Goal: Transaction & Acquisition: Purchase product/service

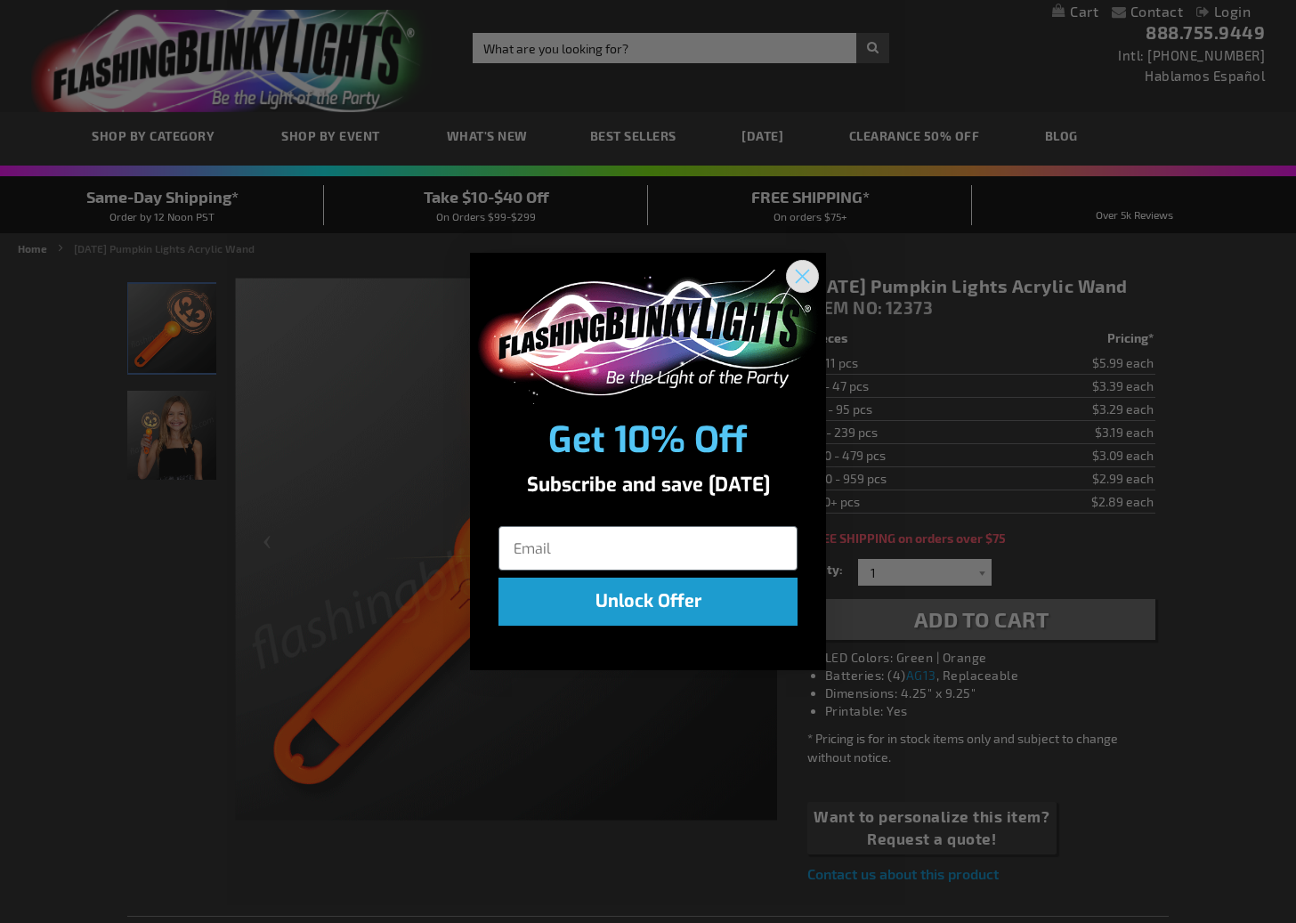
click at [808, 273] on circle "Close dialog" at bounding box center [802, 276] width 29 height 29
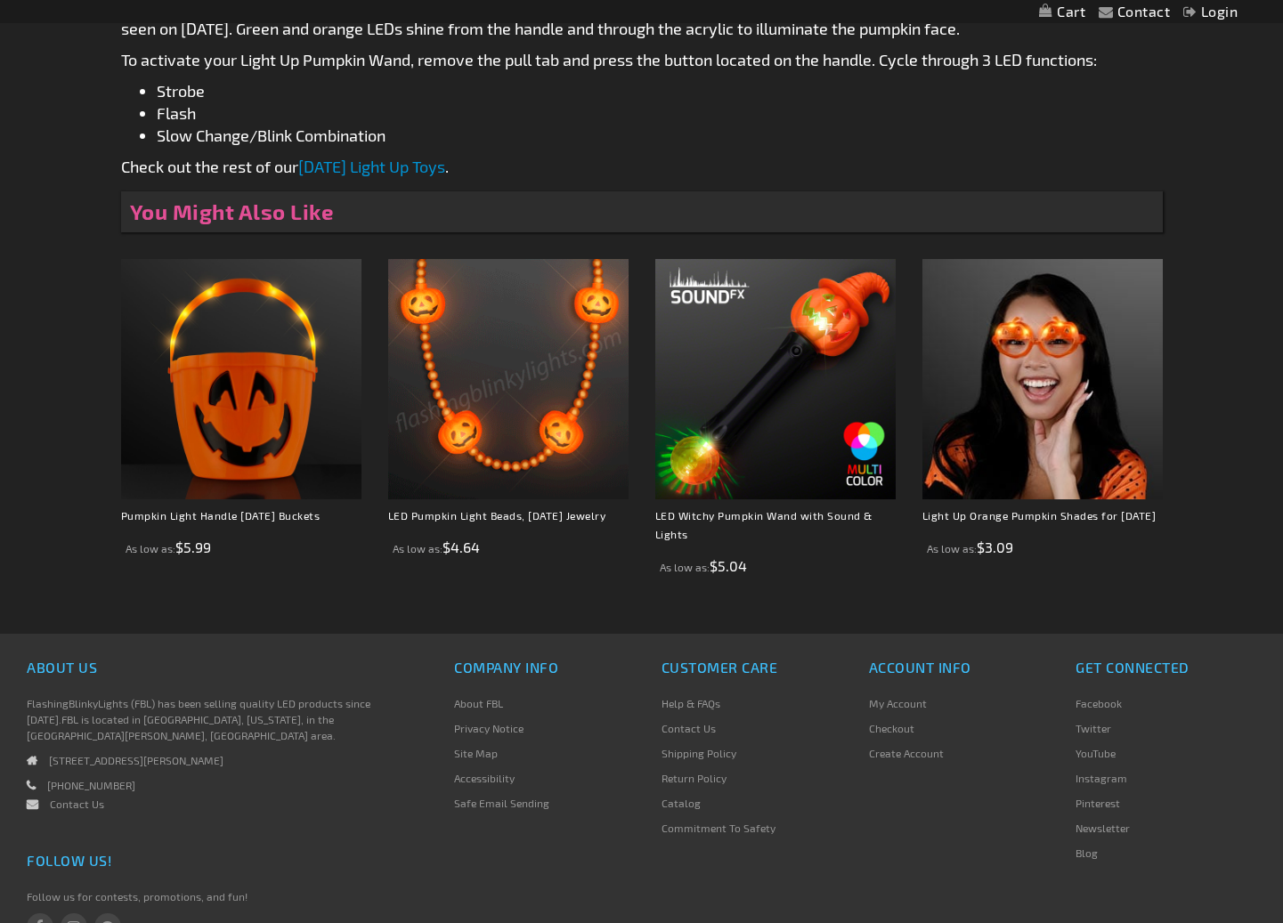
scroll to position [996, 0]
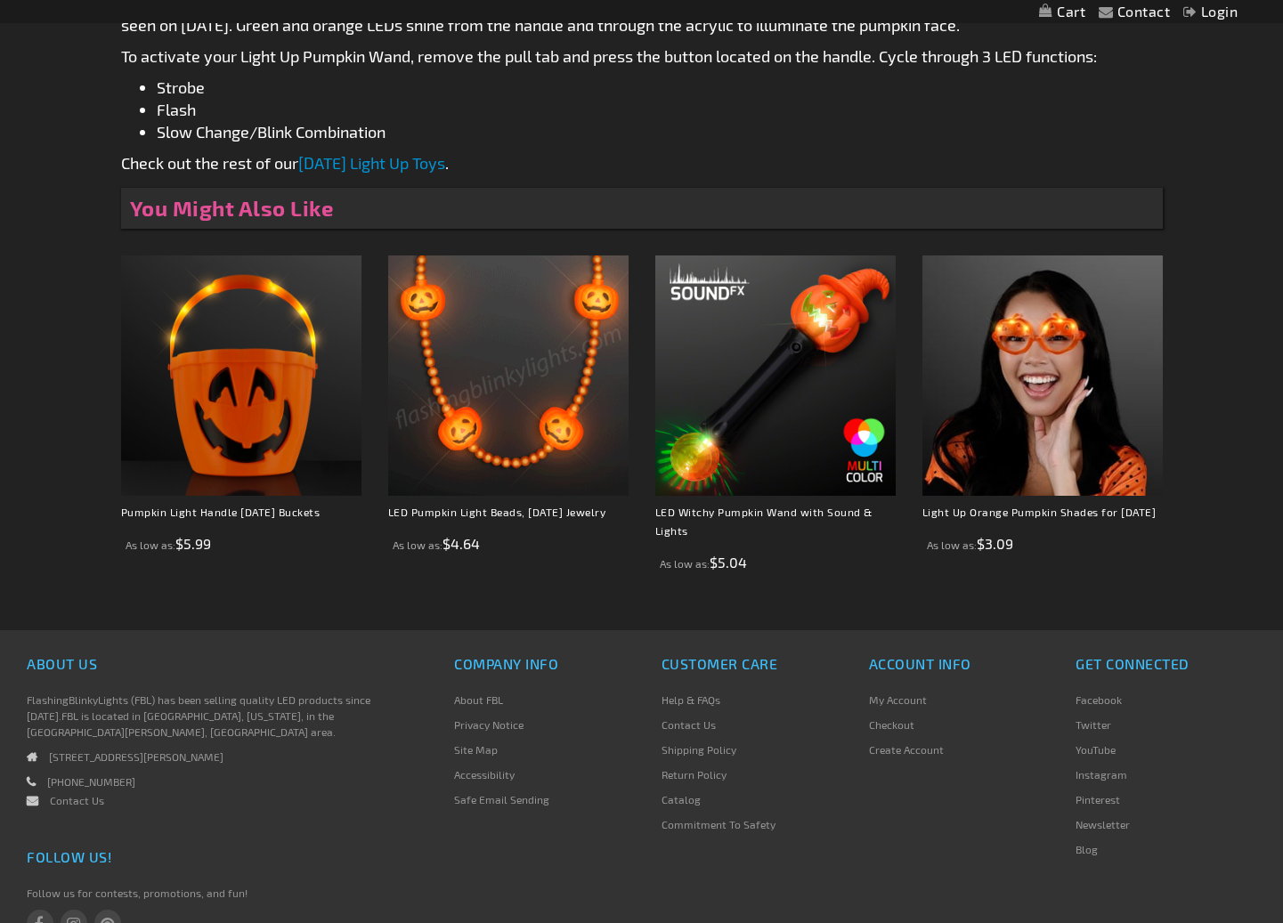
click at [677, 731] on link "Contact Us" at bounding box center [688, 724] width 54 height 12
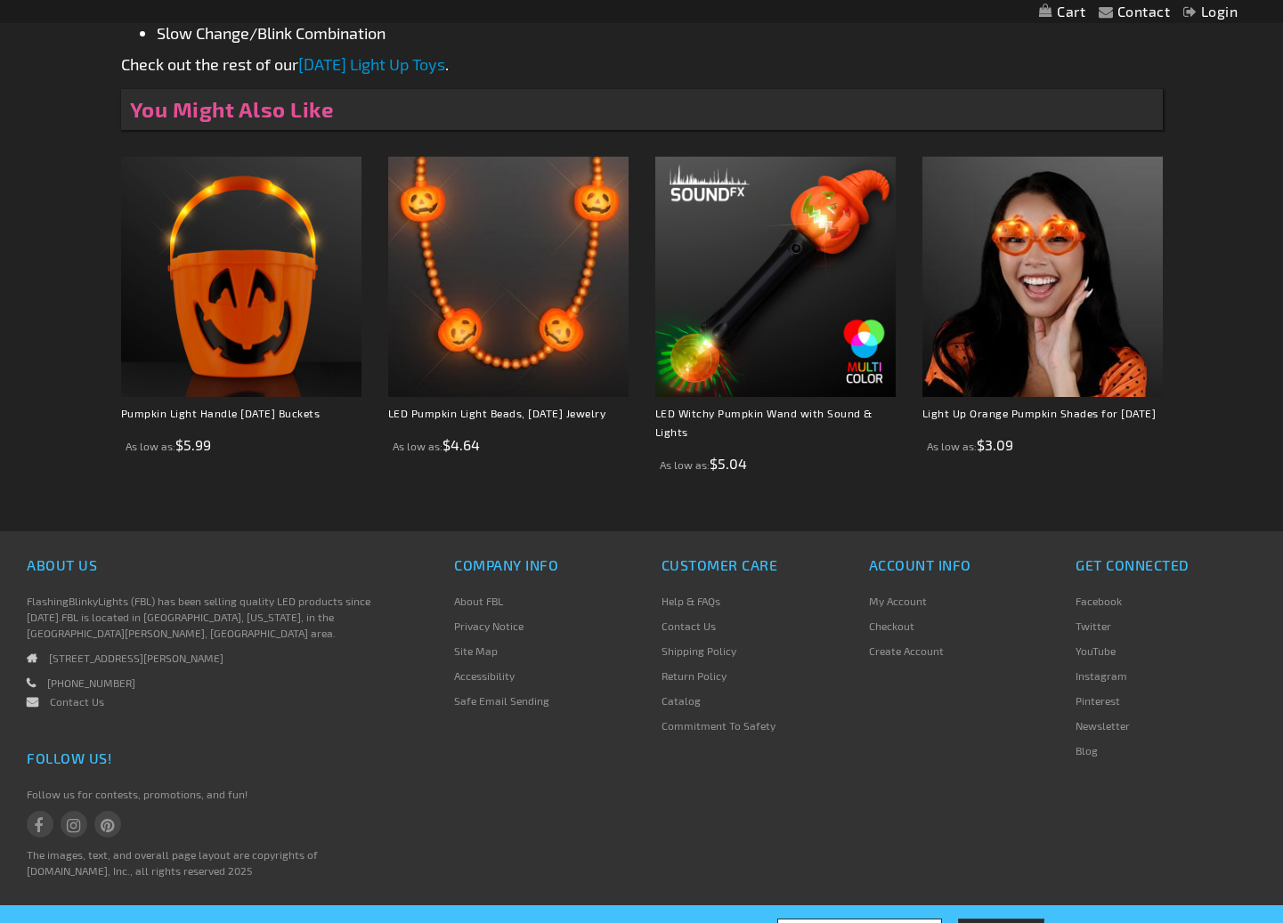
scroll to position [1099, 0]
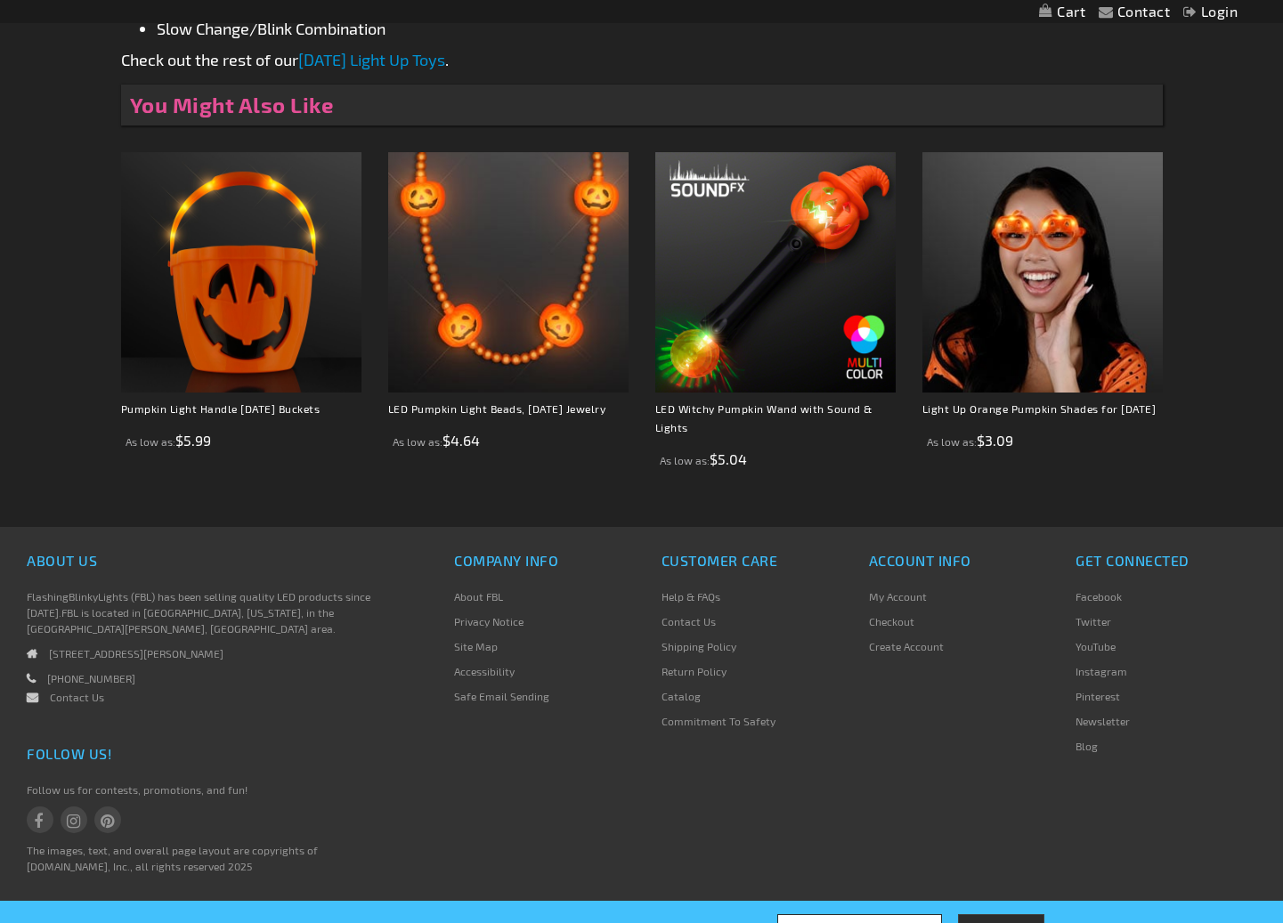
click at [709, 652] on link "Shipping Policy" at bounding box center [698, 646] width 75 height 12
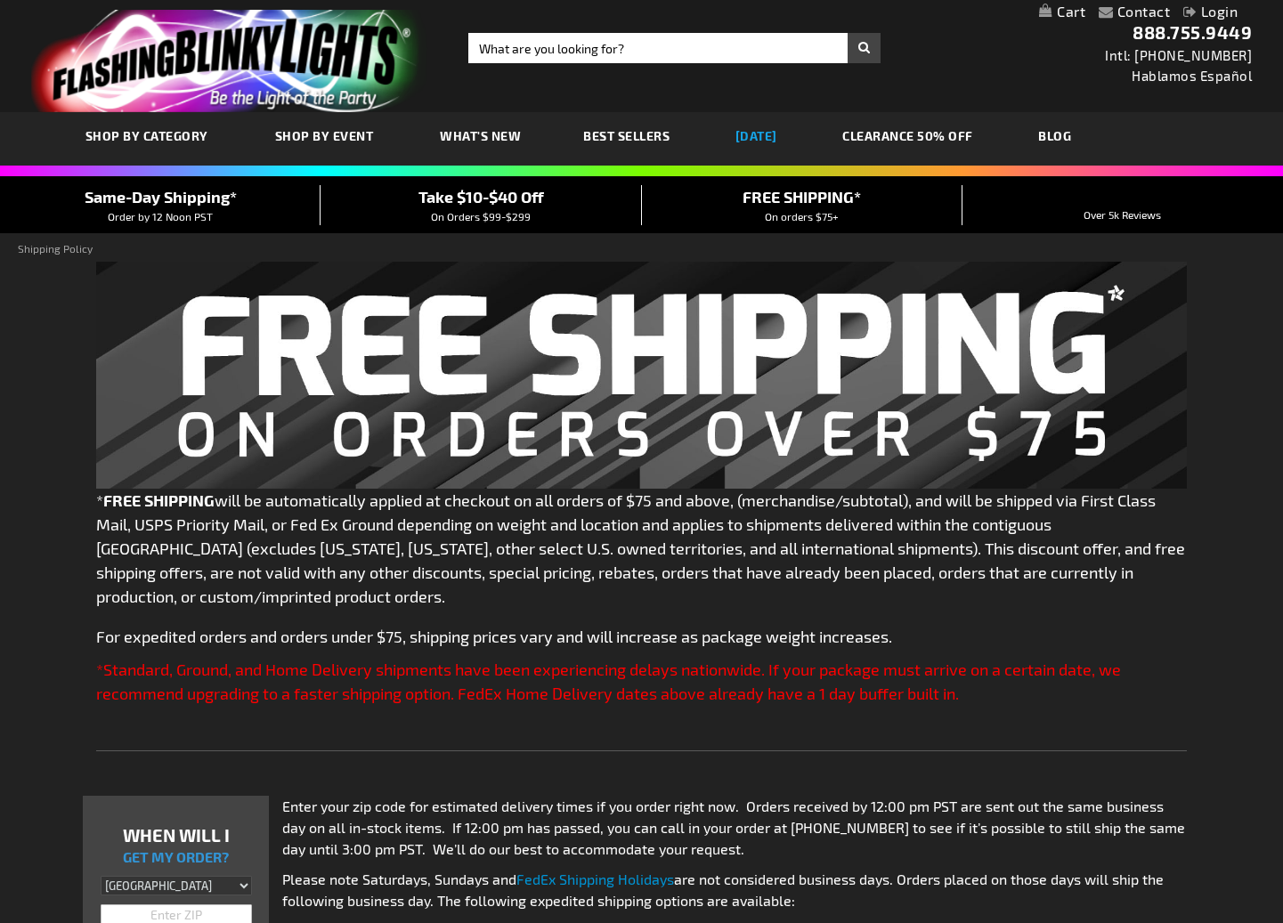
click at [737, 132] on link "[DATE]" at bounding box center [756, 136] width 69 height 60
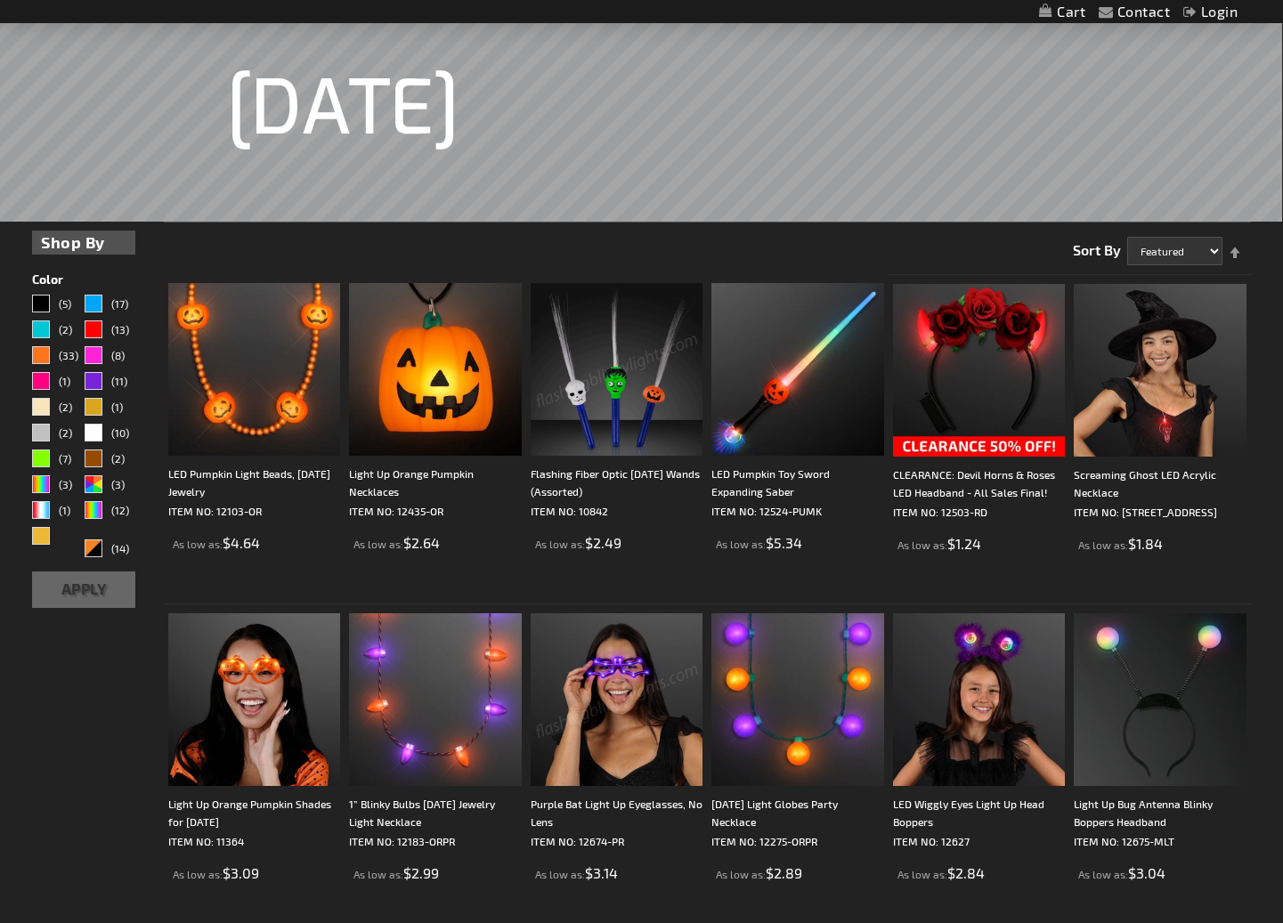
scroll to position [268, 0]
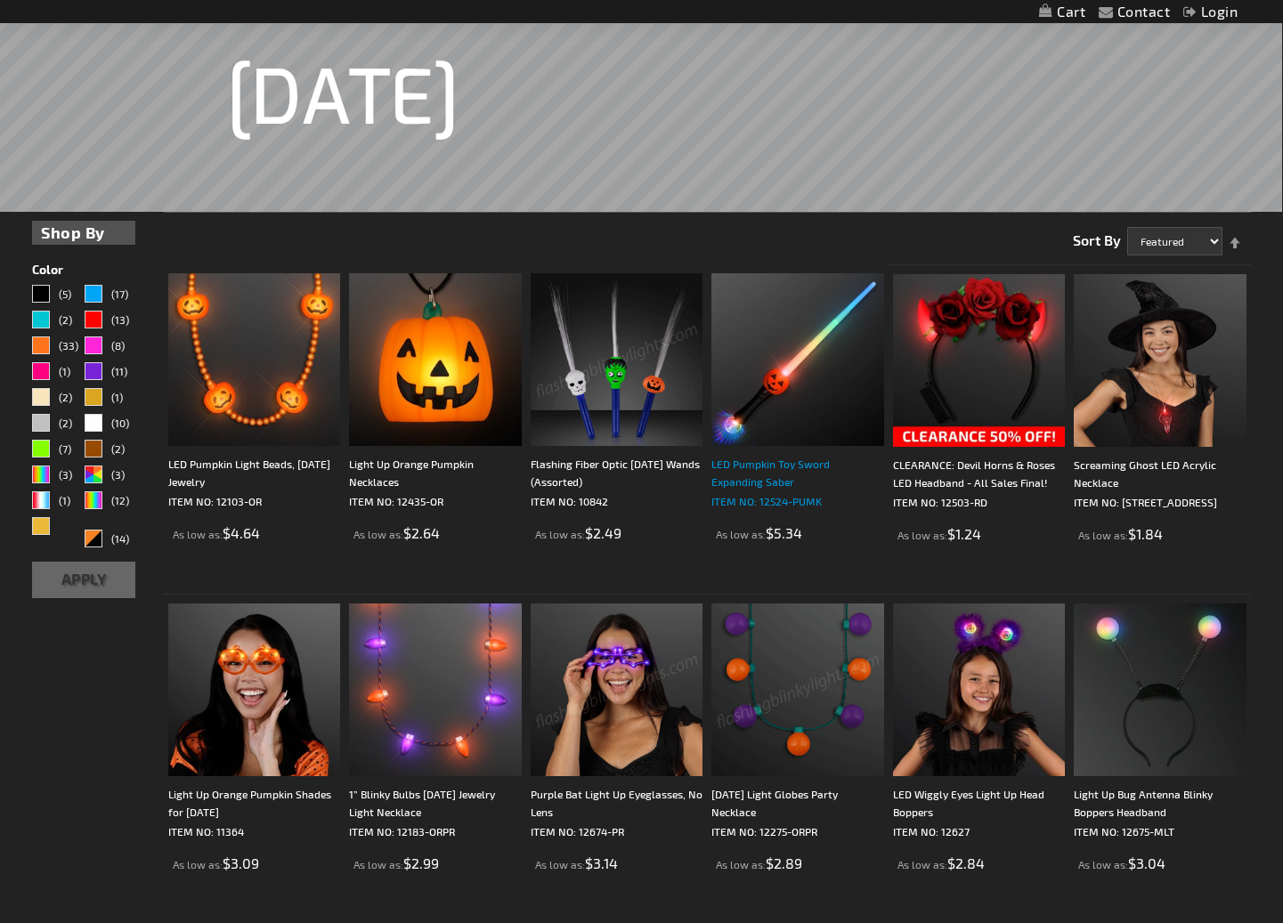
click at [766, 470] on div "LED Pumpkin Toy Sword Expanding Saber" at bounding box center [797, 473] width 173 height 36
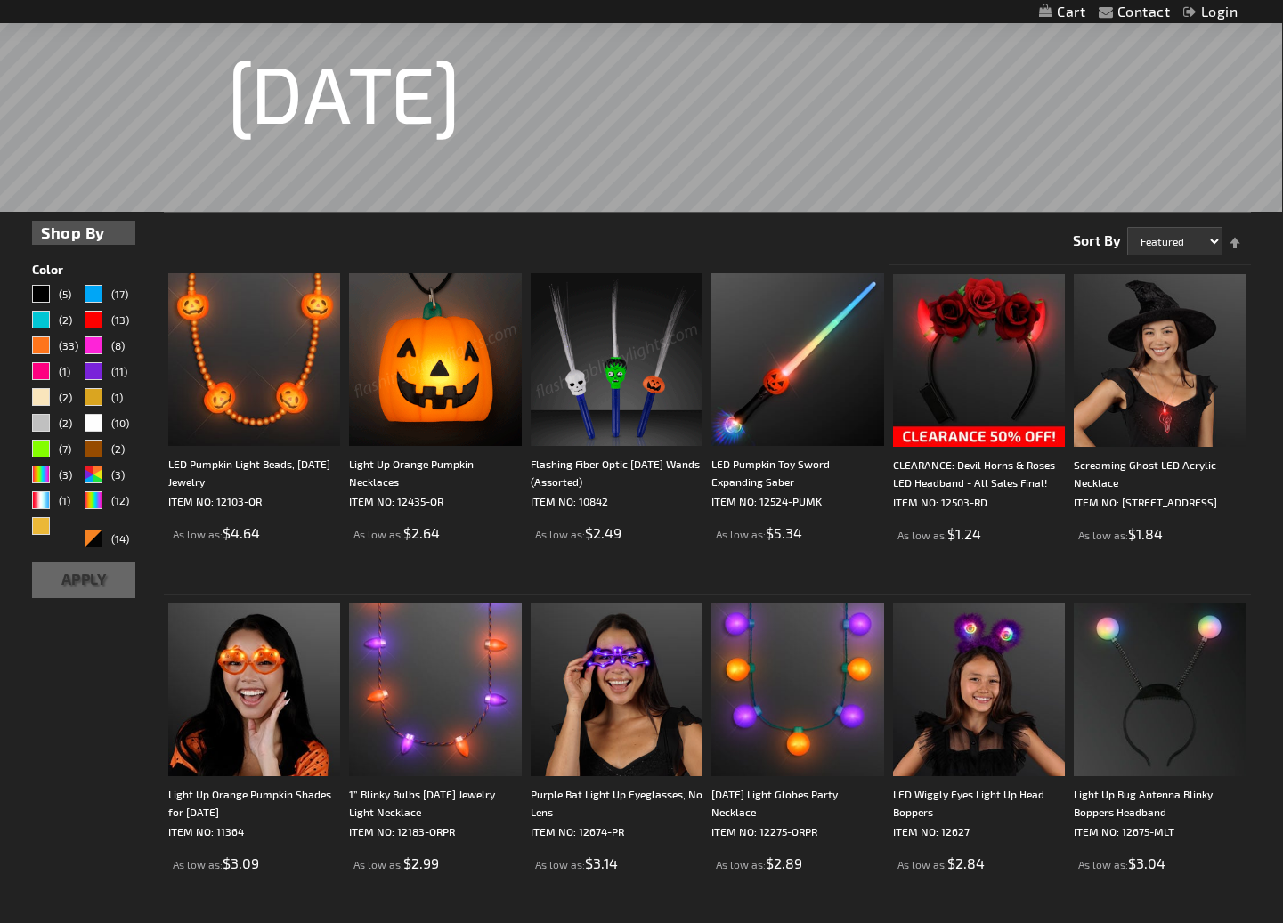
scroll to position [153, 0]
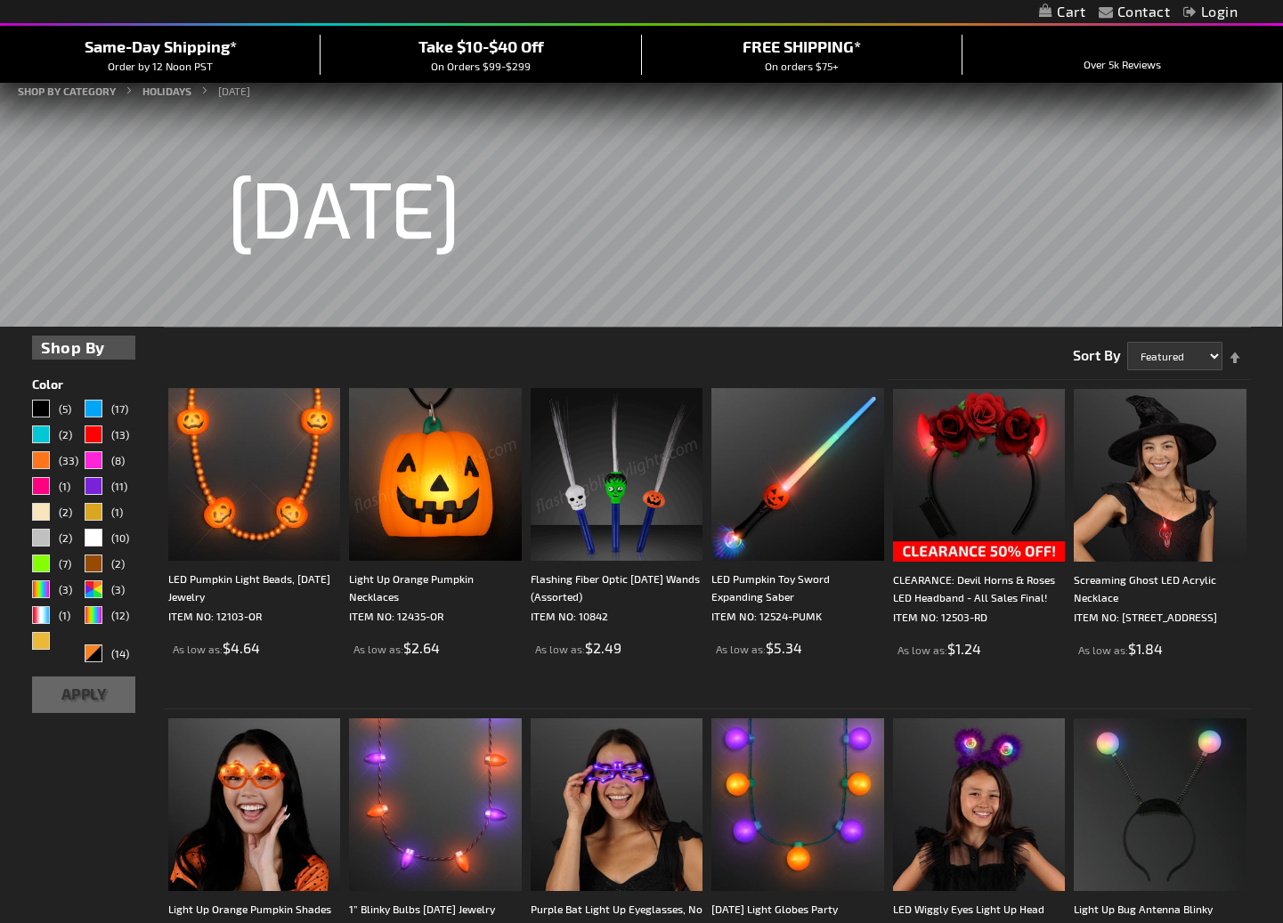
click at [591, 536] on img at bounding box center [617, 474] width 173 height 173
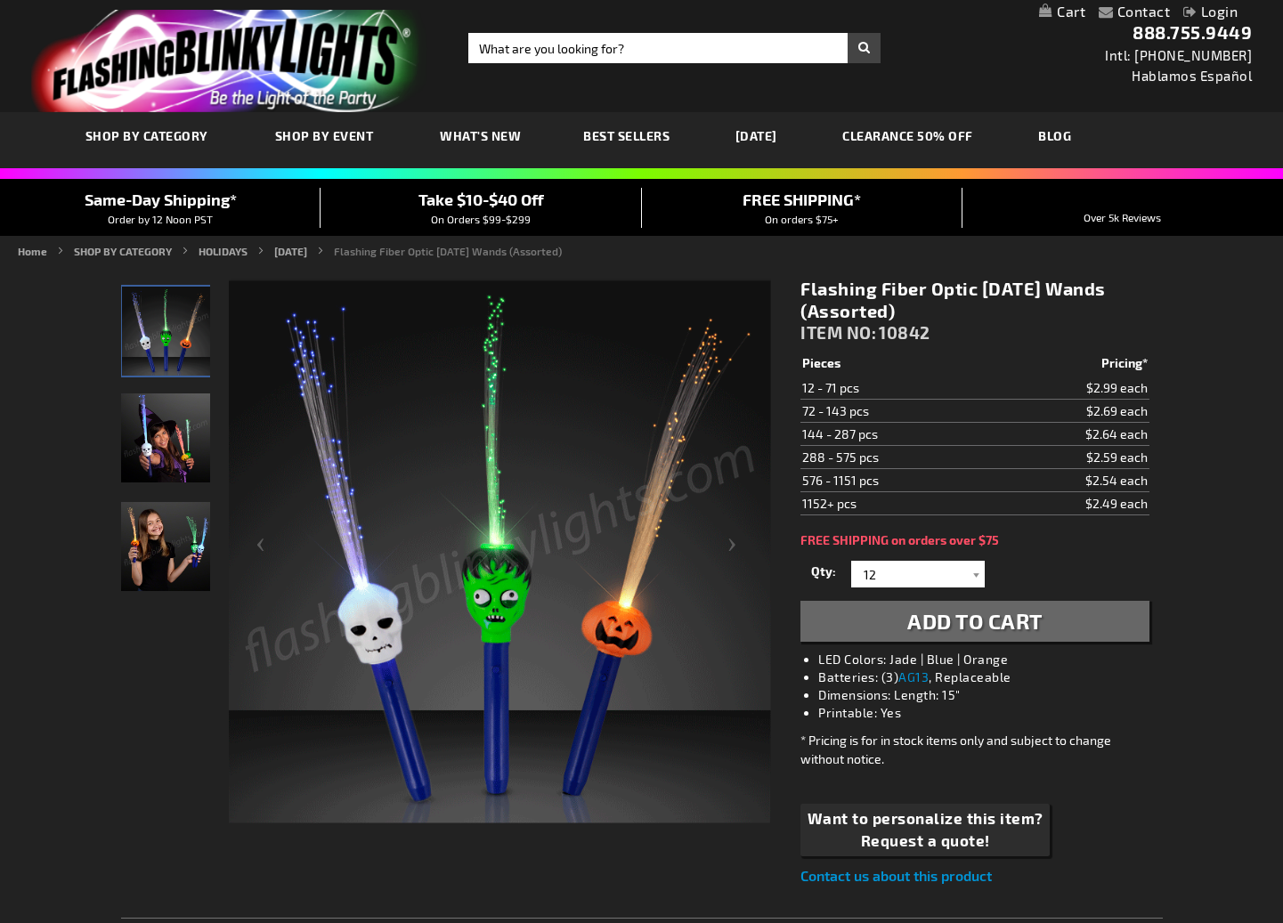
click at [162, 454] on img "Girl displaying Assorted Light Up Fiber Optic Halloween Wands" at bounding box center [165, 437] width 89 height 89
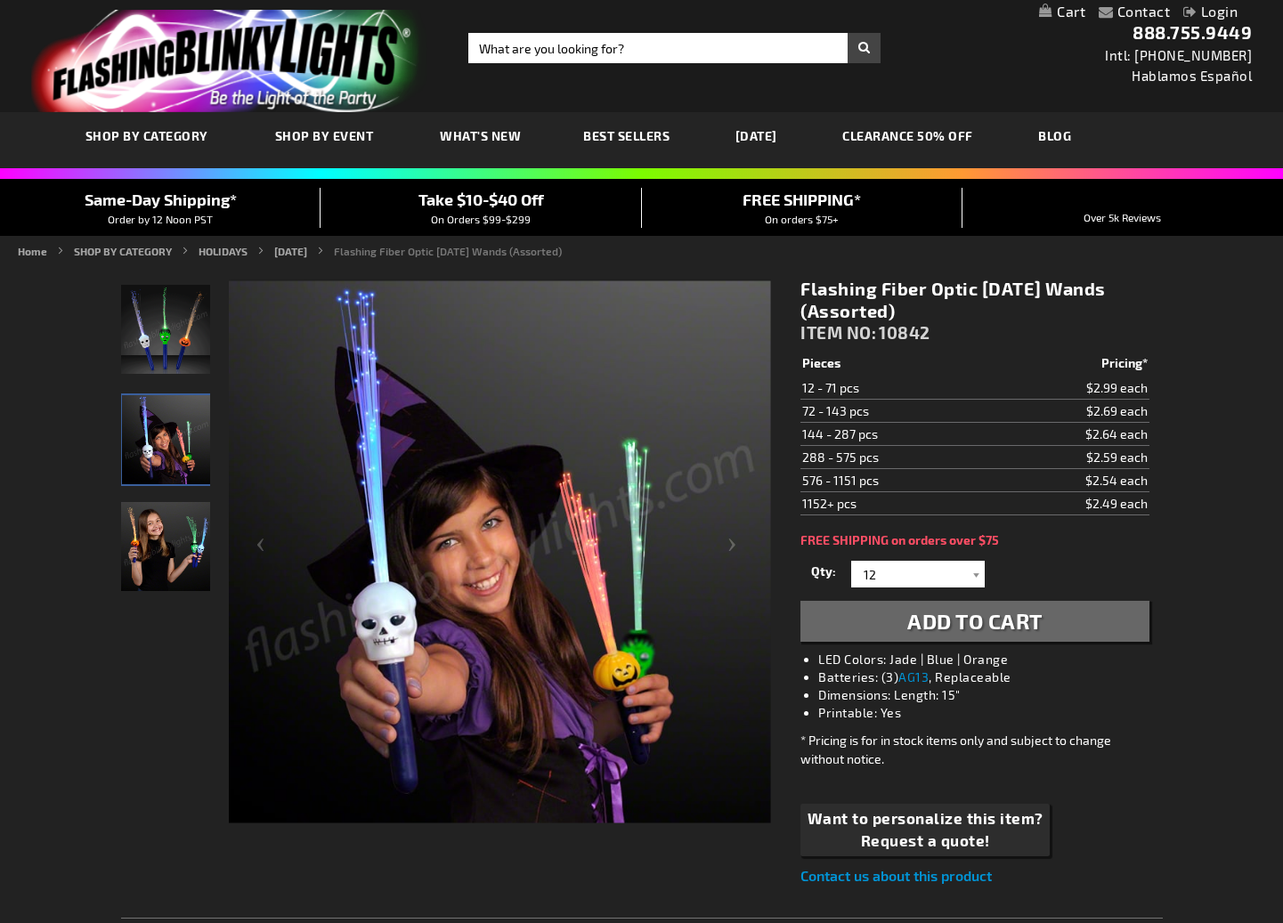
click at [161, 531] on img "Girl displaying Assorted Light Up Fiber Optic Halloween Wands" at bounding box center [165, 546] width 89 height 89
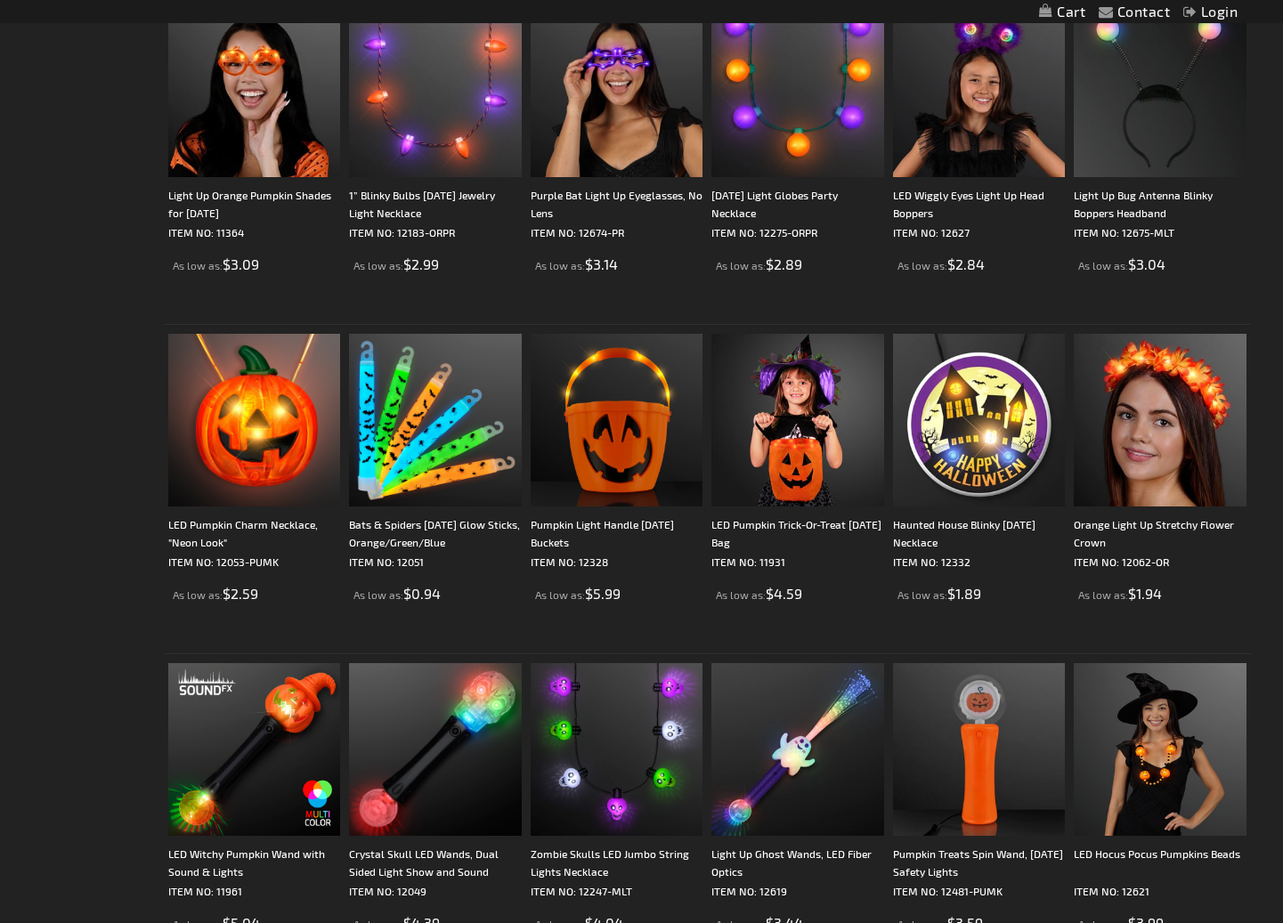
scroll to position [1001, 0]
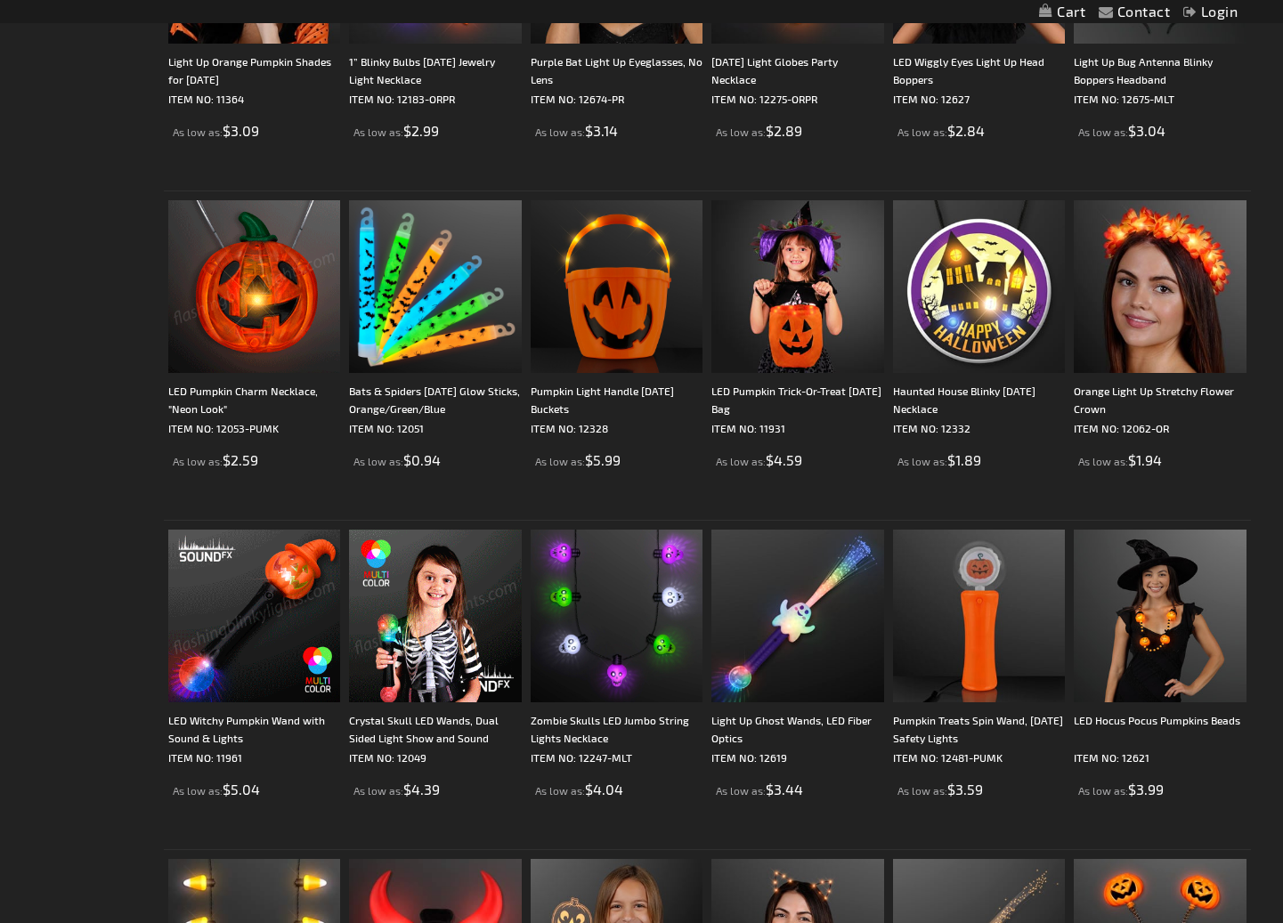
click at [389, 600] on img at bounding box center [435, 616] width 173 height 173
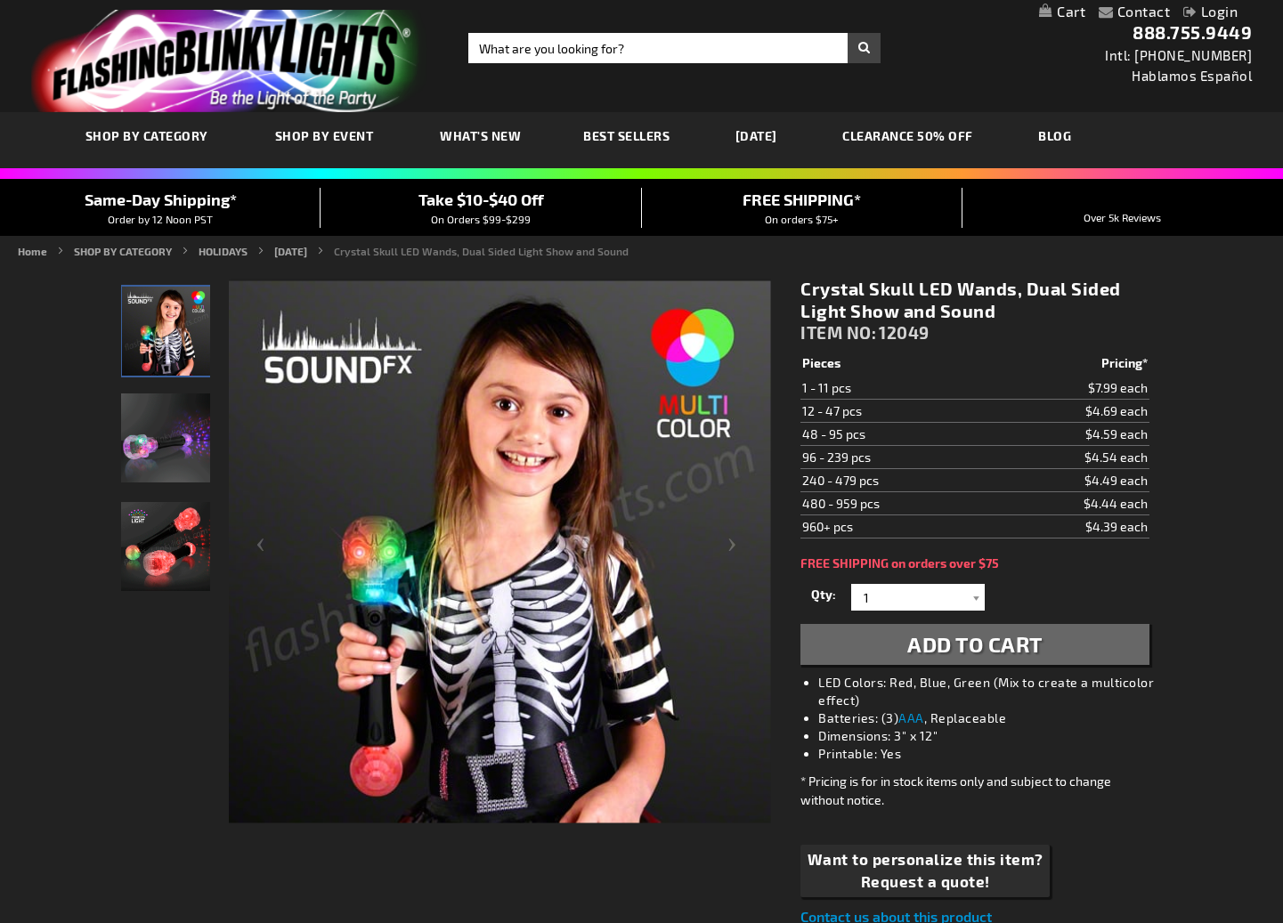
click at [150, 450] on img "Crystal Skull LED Wands, Dual Sided Light Show and Sound" at bounding box center [165, 437] width 89 height 89
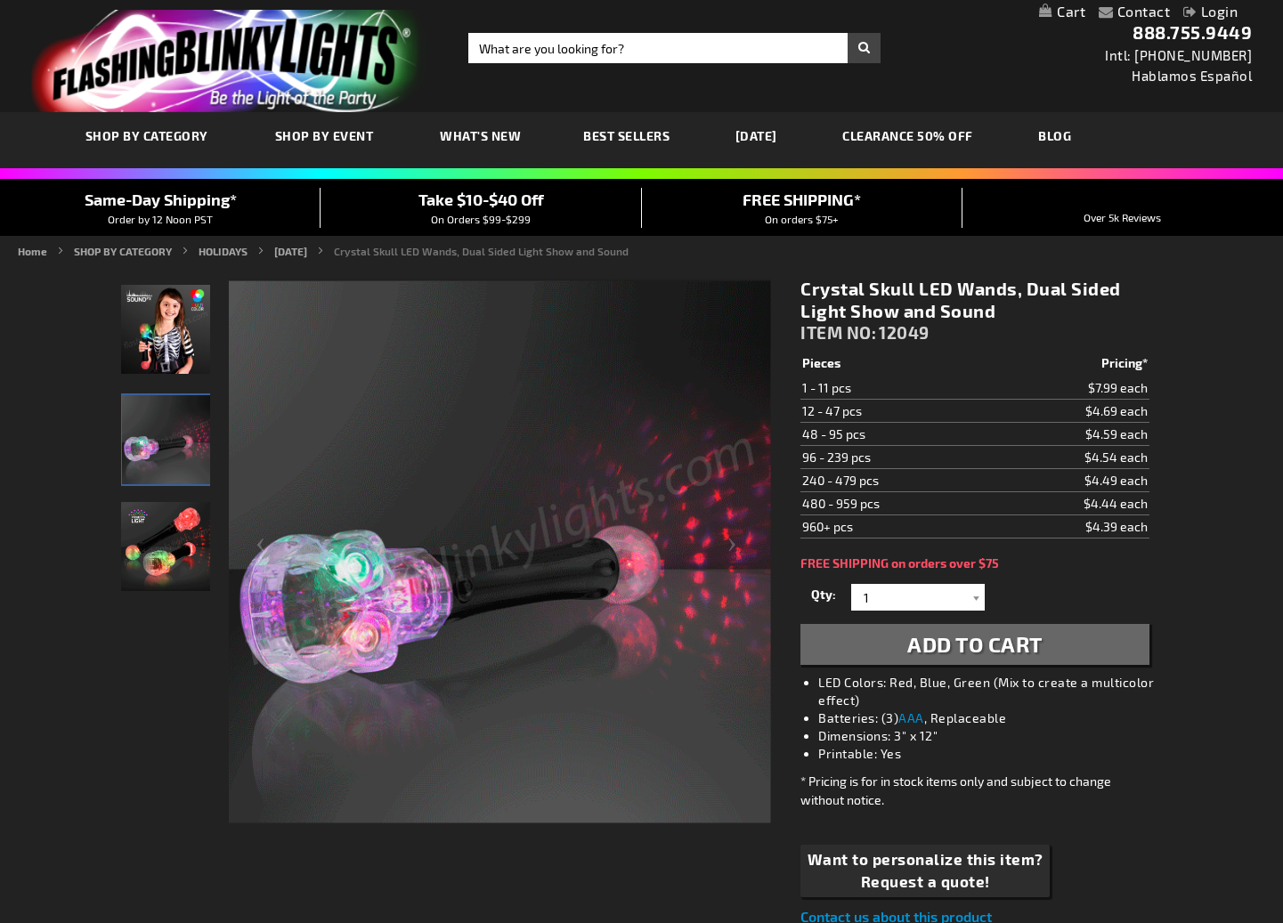
click at [155, 527] on img "Crystal Skull LED Wands, Dual Sided Light Show and Sound" at bounding box center [165, 546] width 89 height 89
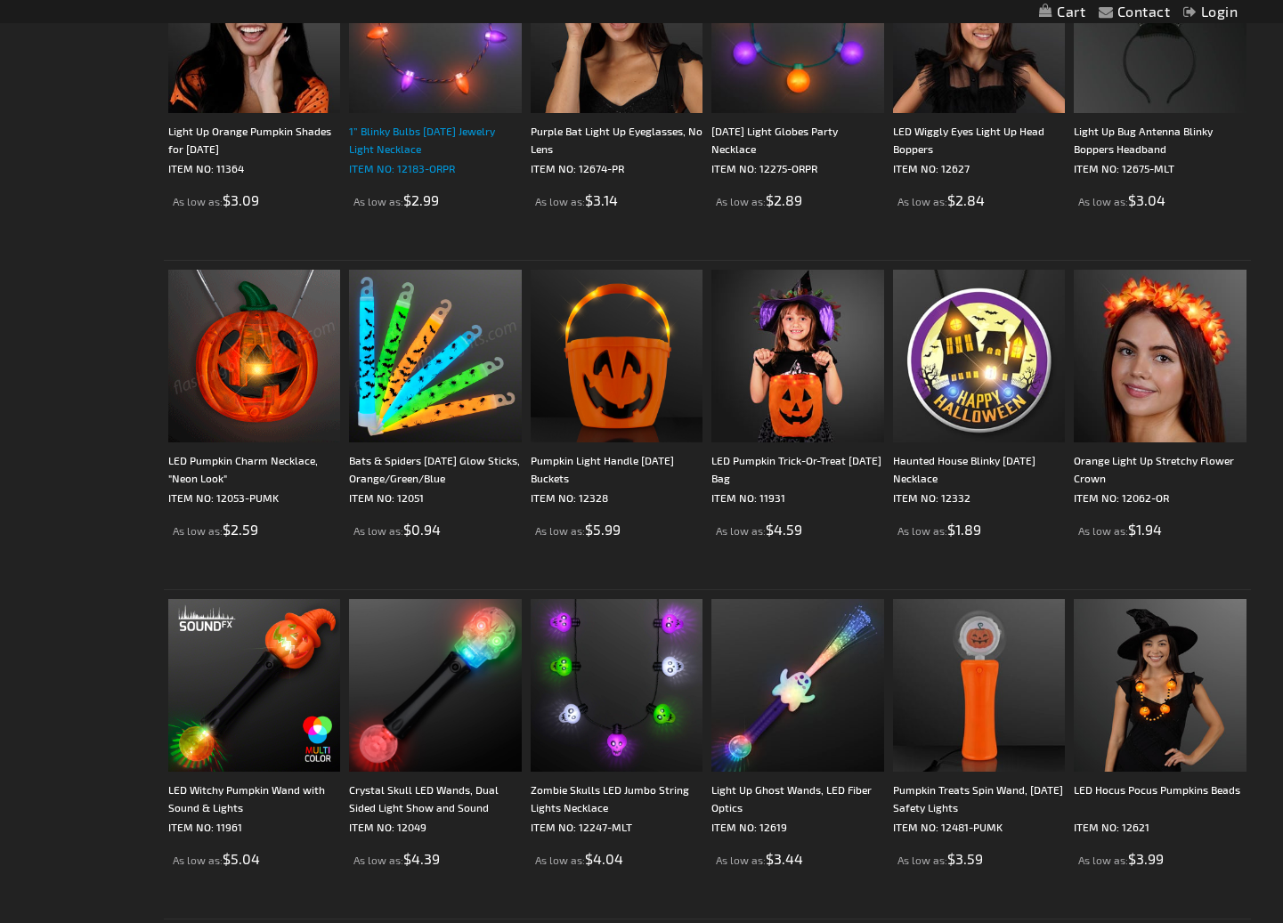
scroll to position [1153, 0]
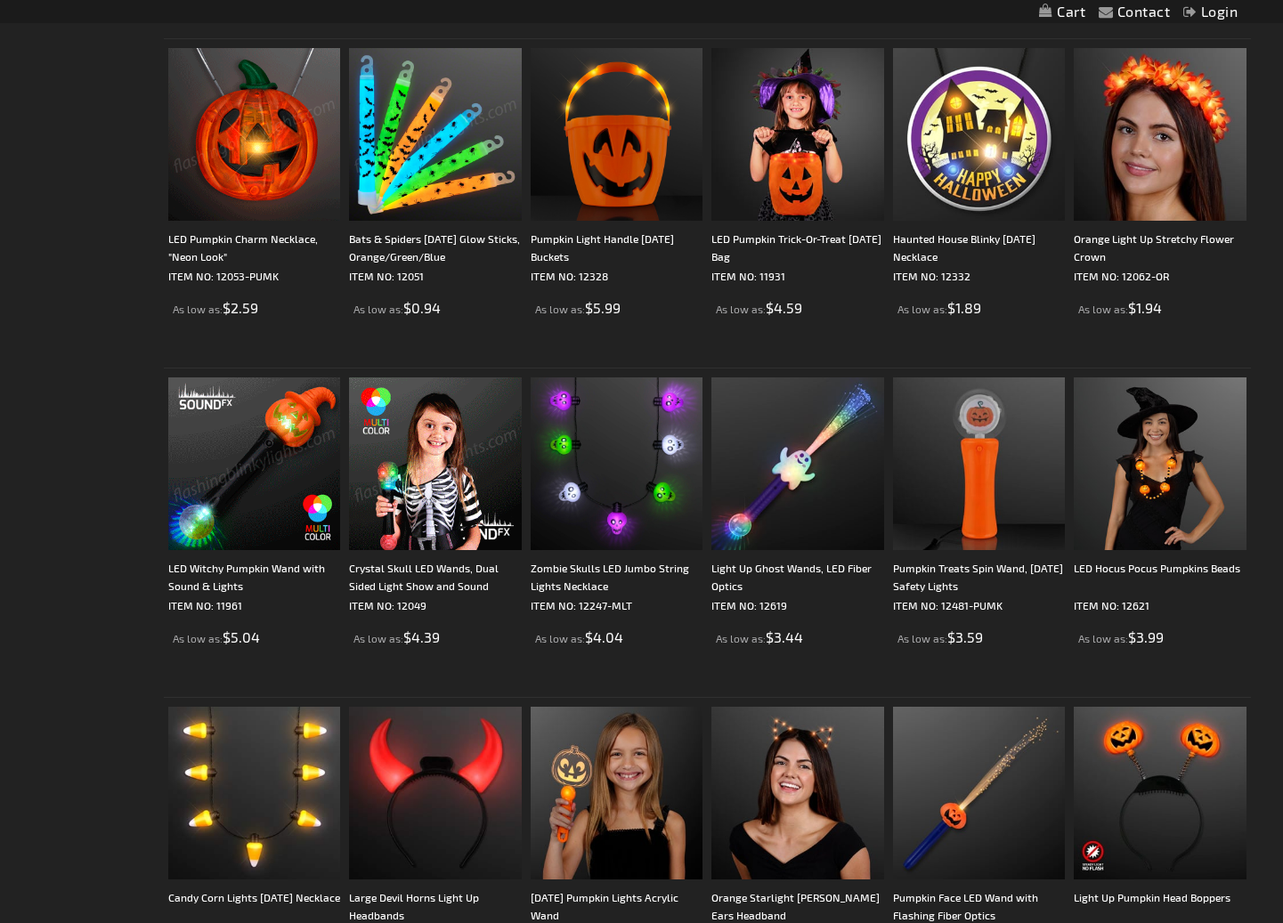
click at [253, 471] on img at bounding box center [254, 463] width 173 height 173
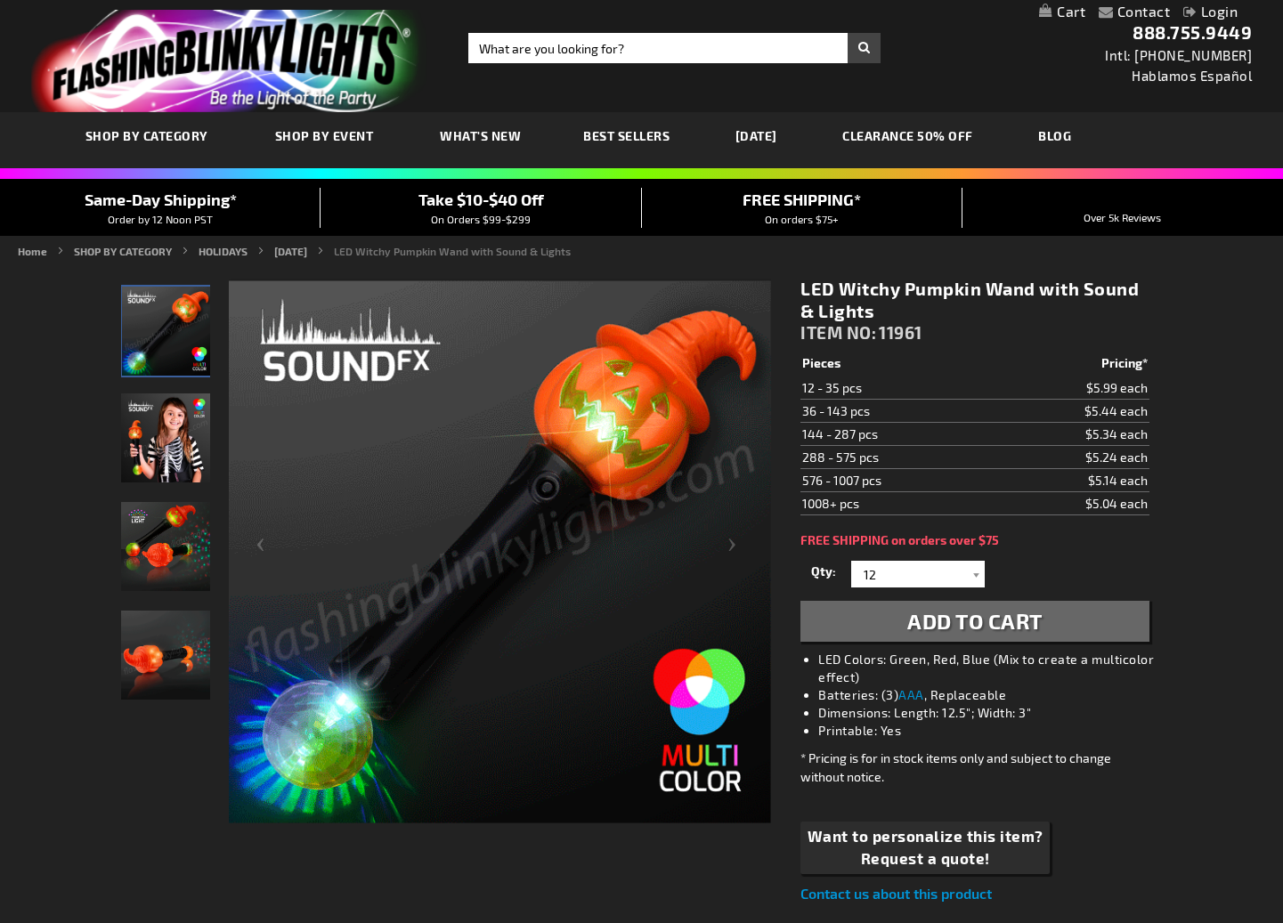
click at [167, 432] on img "LED Witchy Pumpkin Wand with Sound & Lights" at bounding box center [165, 437] width 89 height 89
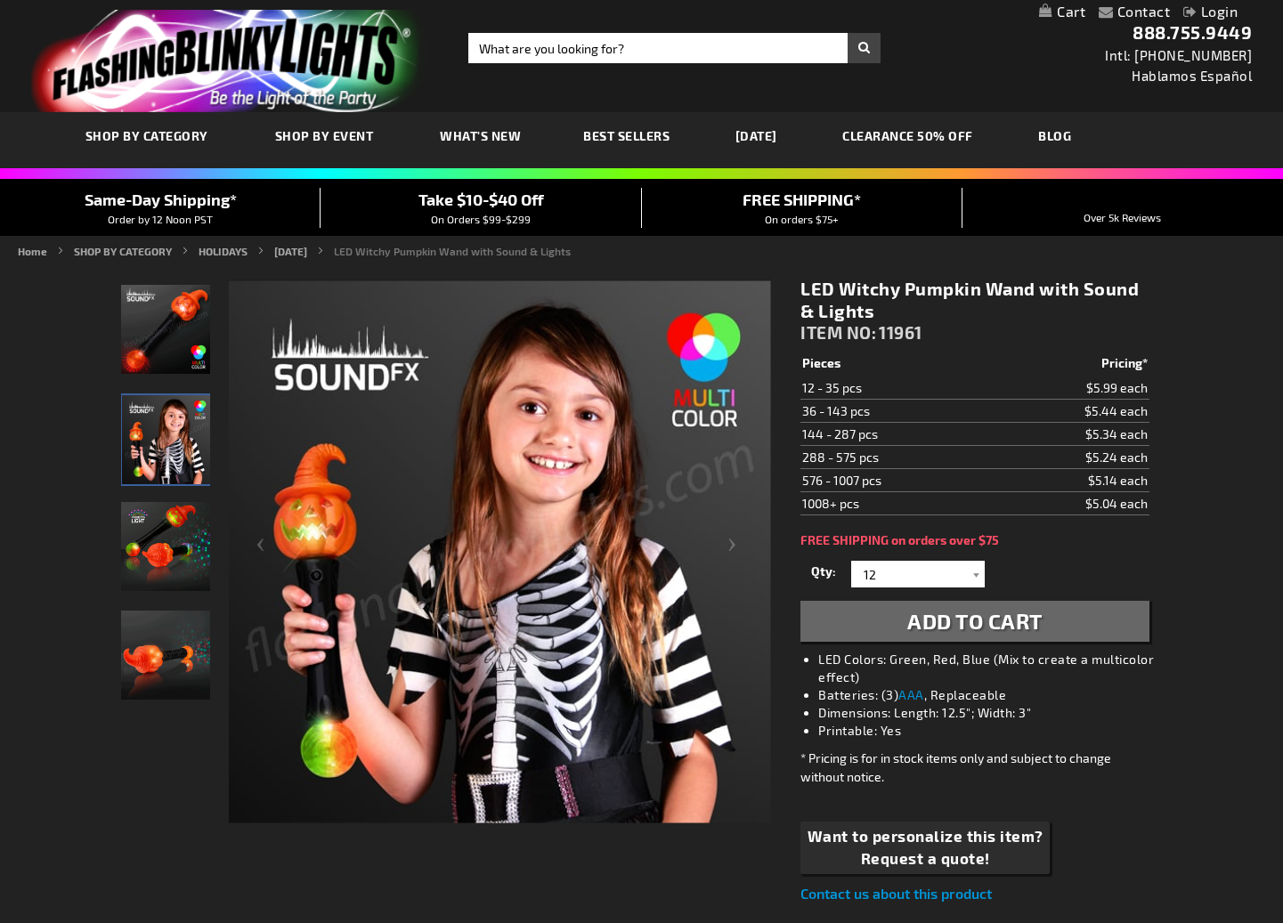
click at [190, 548] on img "LED Witchy Pumpkin Wand with Sound & Lights" at bounding box center [165, 546] width 89 height 89
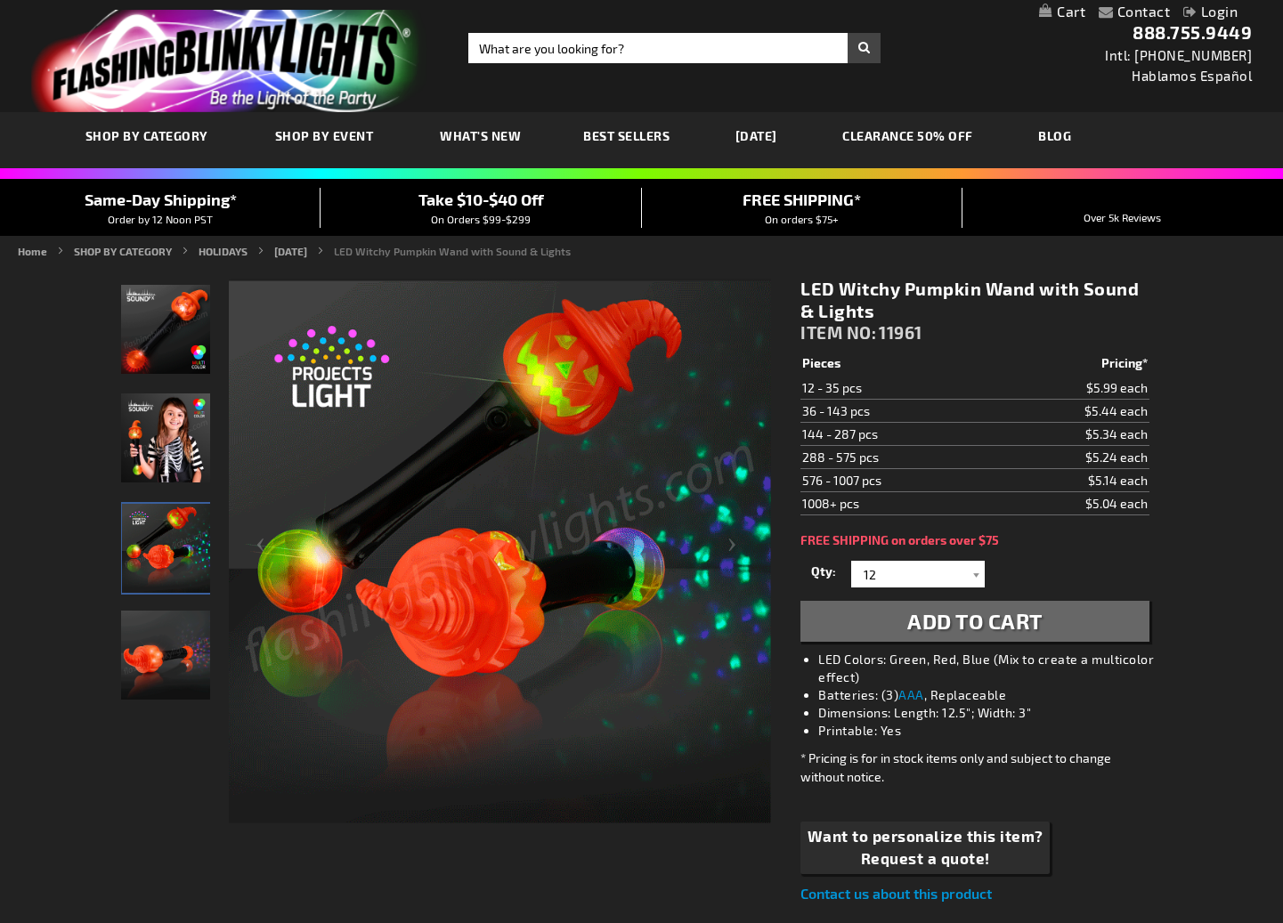
click at [165, 660] on img "LED Witchy Pumpkin Wand with Sound & Lights" at bounding box center [165, 655] width 89 height 89
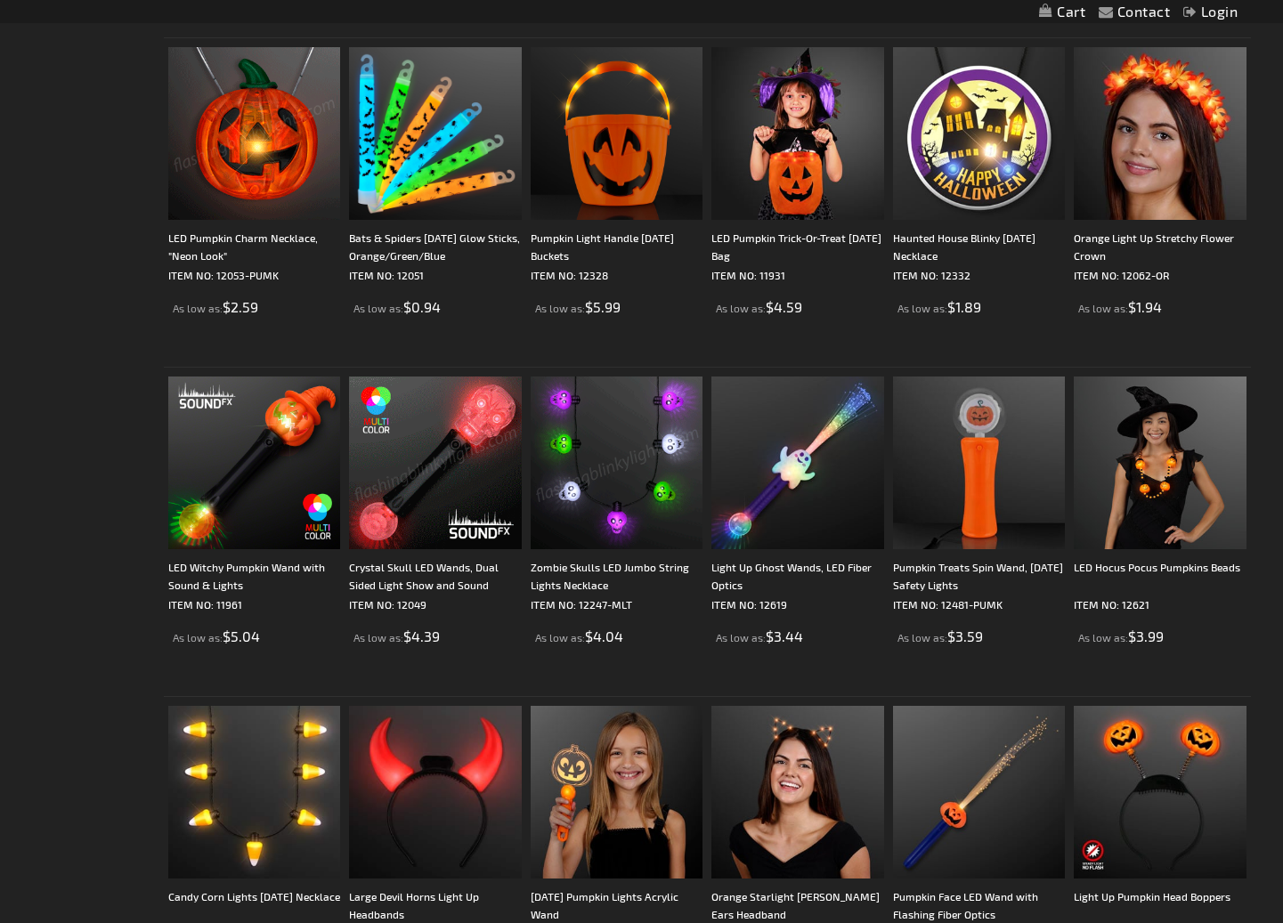
scroll to position [1153, 0]
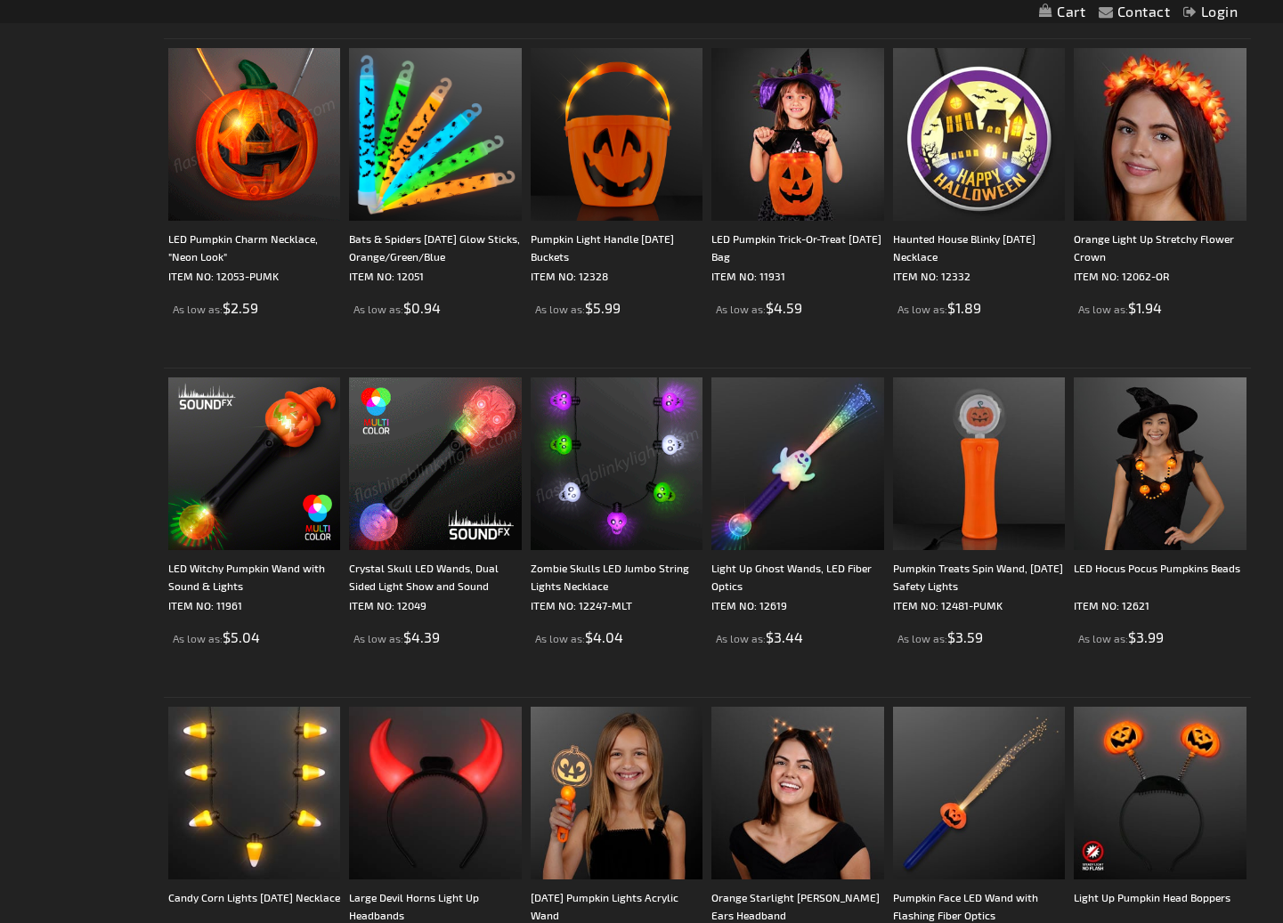
click at [453, 458] on img at bounding box center [435, 463] width 173 height 173
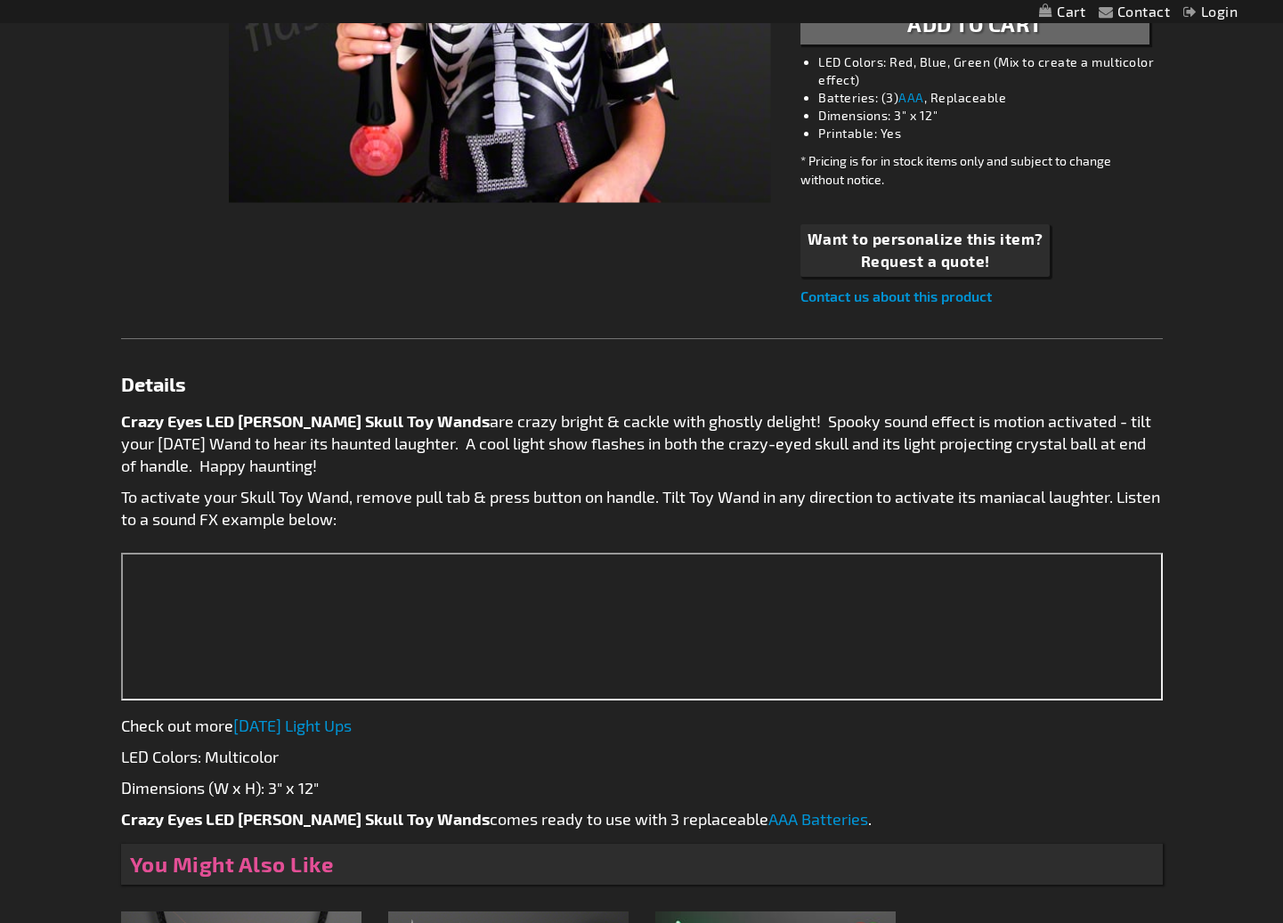
scroll to position [110, 0]
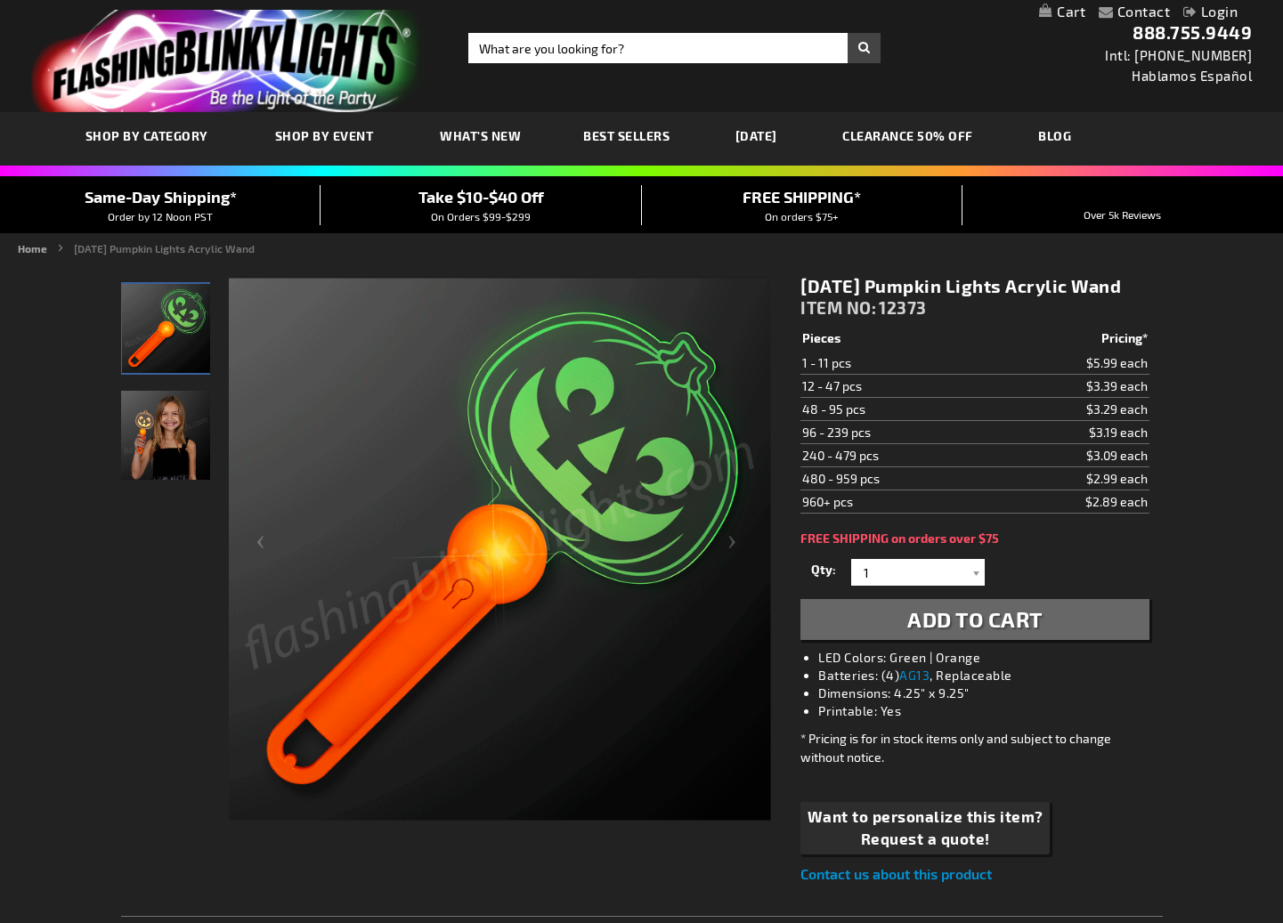
click at [138, 428] on img "Girl displaying Light Up Halloween Pumpkin Acrylic LED Wand" at bounding box center [165, 435] width 89 height 89
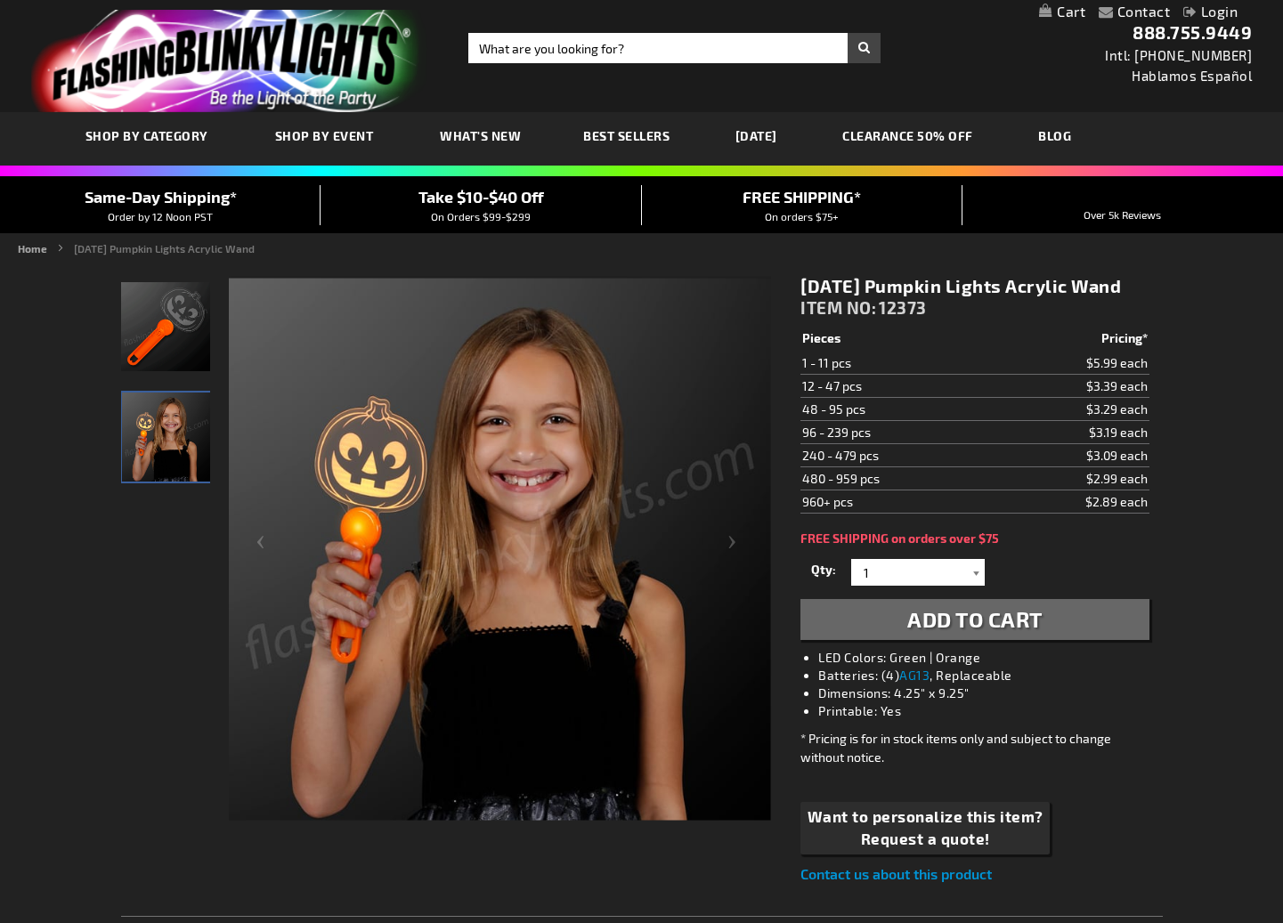
click at [975, 586] on div at bounding box center [976, 572] width 18 height 27
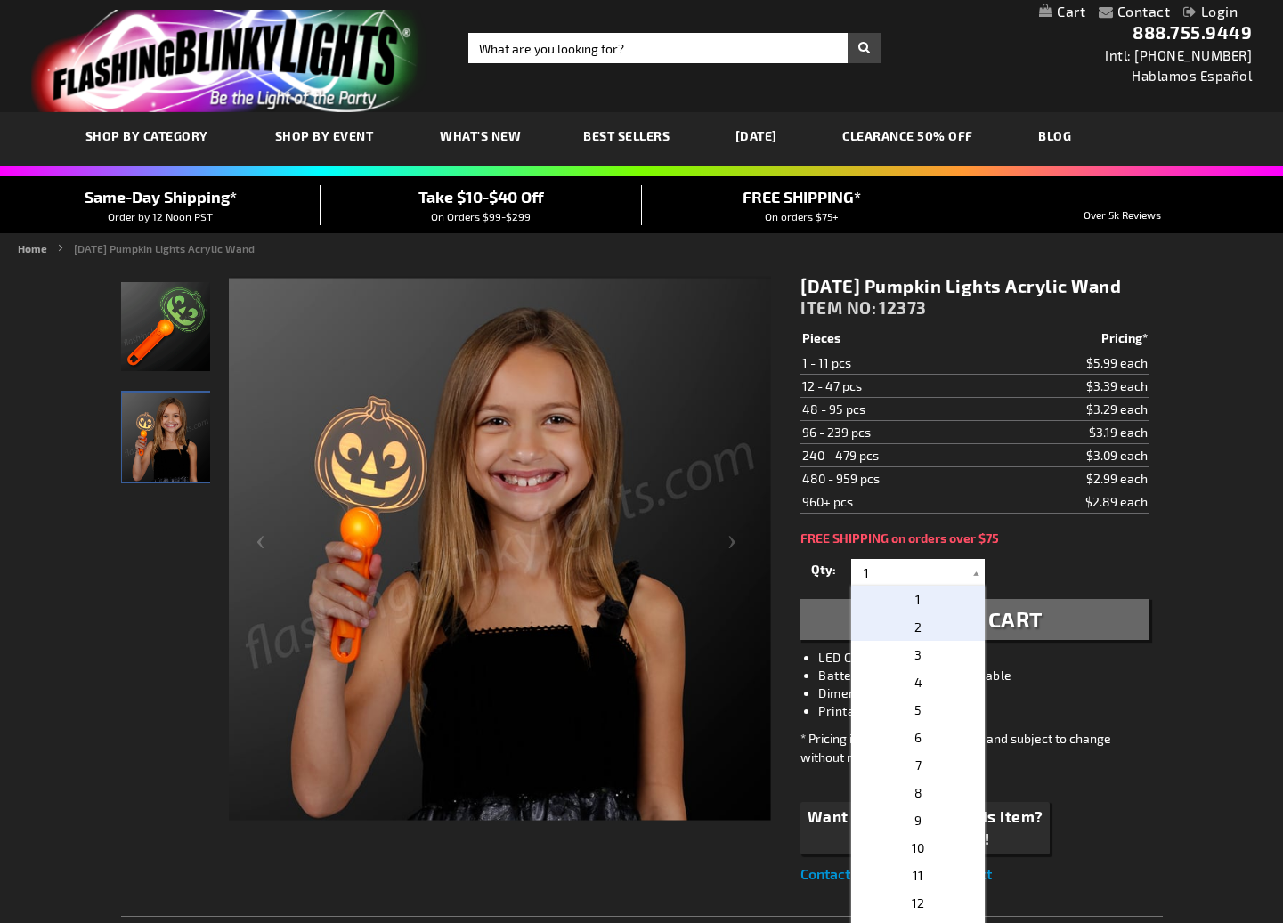
click at [916, 641] on p "2" at bounding box center [918, 627] width 134 height 28
type input "2"
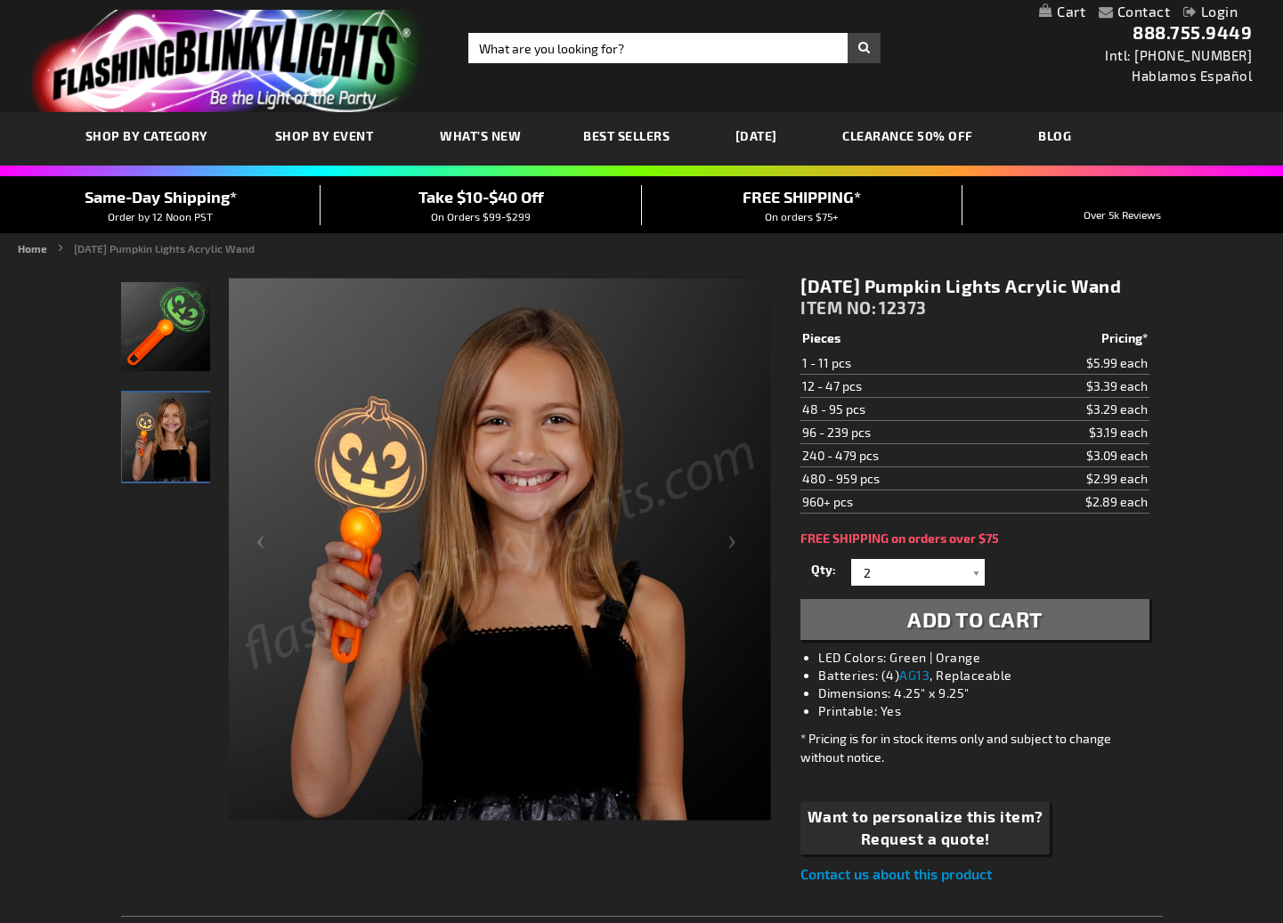
click at [1007, 632] on span "Add to Cart" at bounding box center [974, 619] width 135 height 26
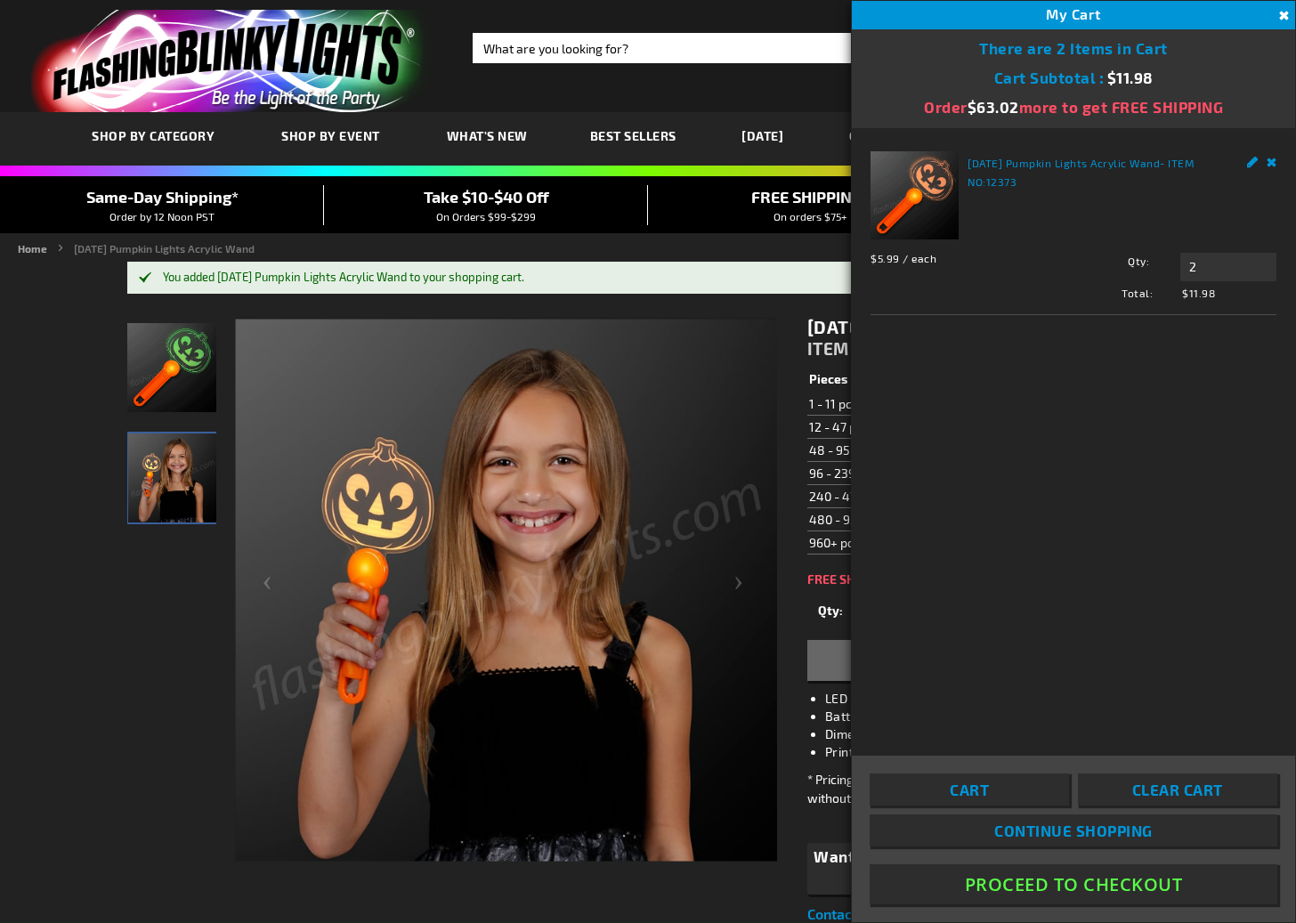
click at [1000, 886] on button "Proceed To Checkout" at bounding box center [1074, 884] width 408 height 40
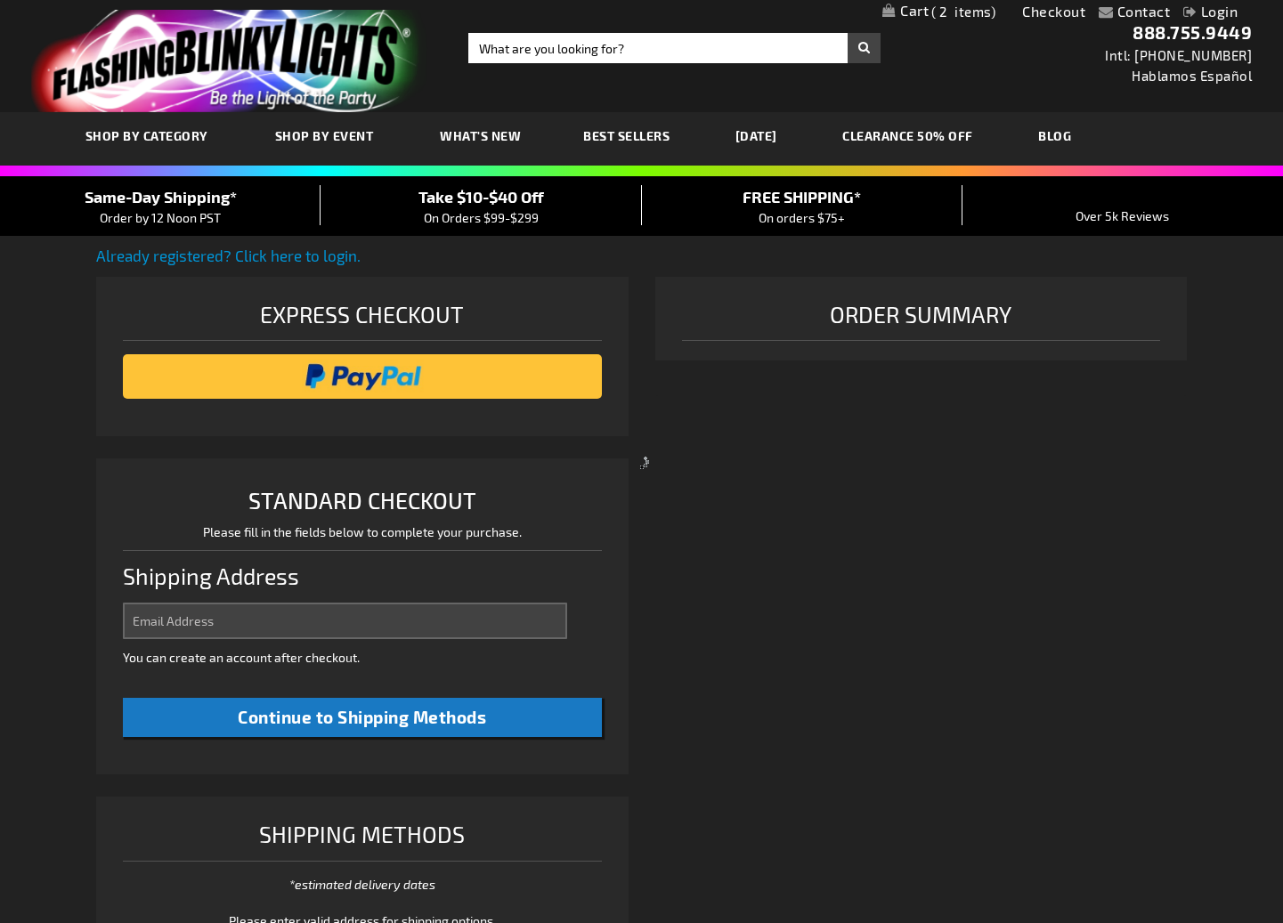
select select "US"
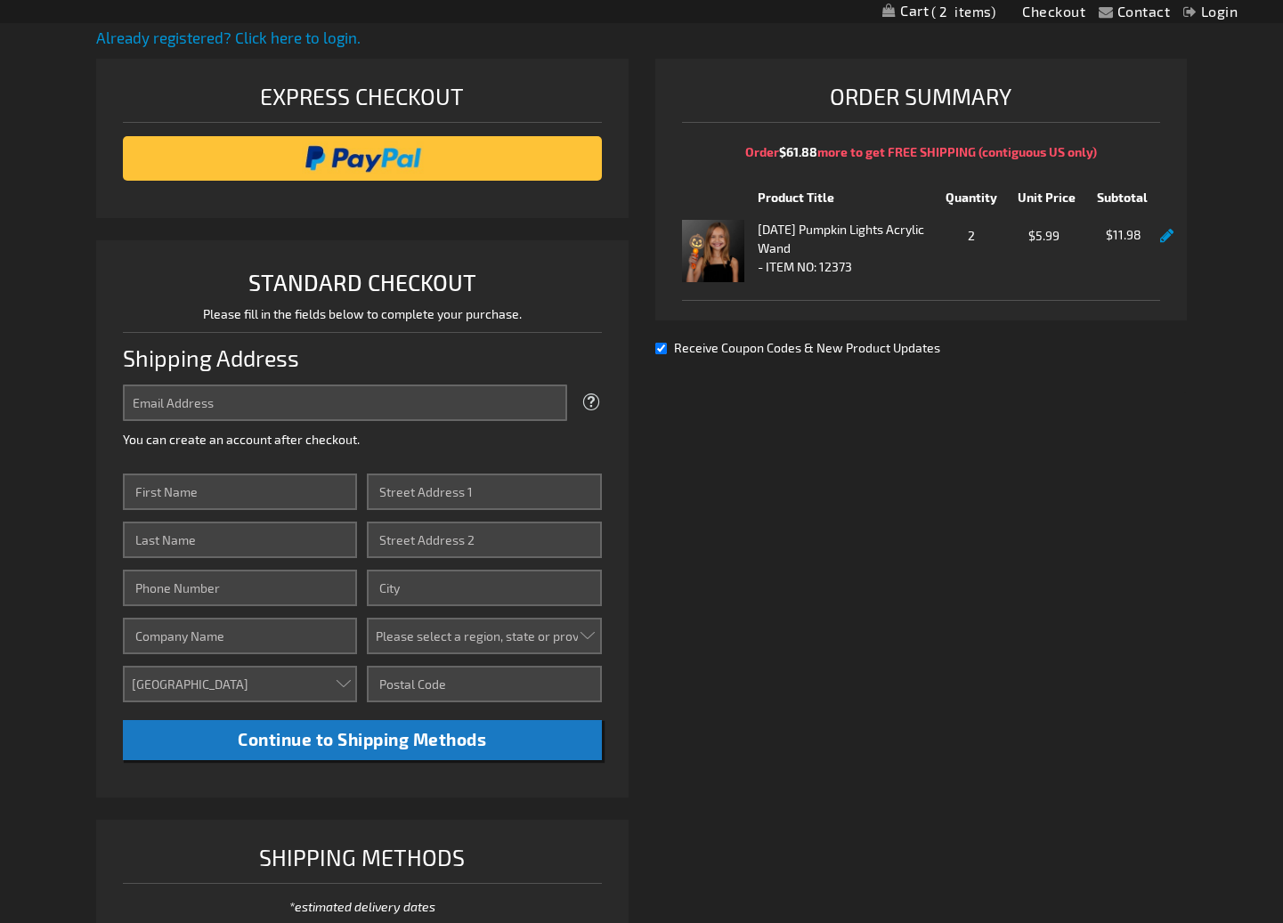
scroll to position [202, 0]
